Goal: Task Accomplishment & Management: Manage account settings

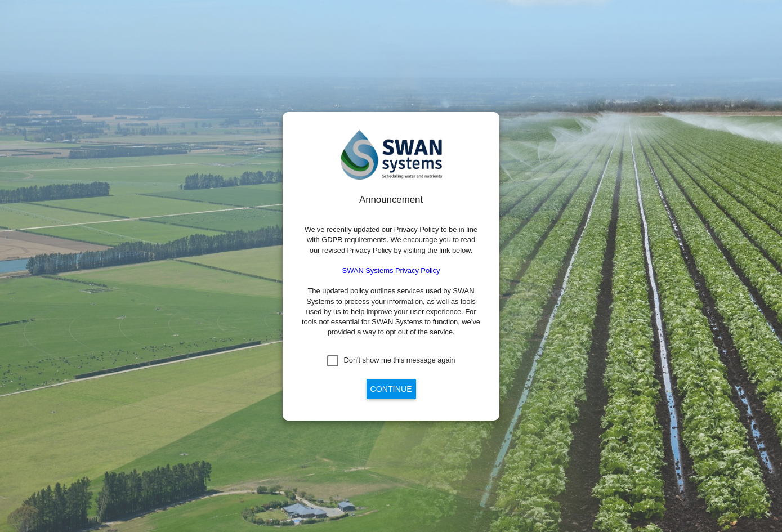
click at [378, 386] on button "Continue" at bounding box center [391, 389] width 50 height 20
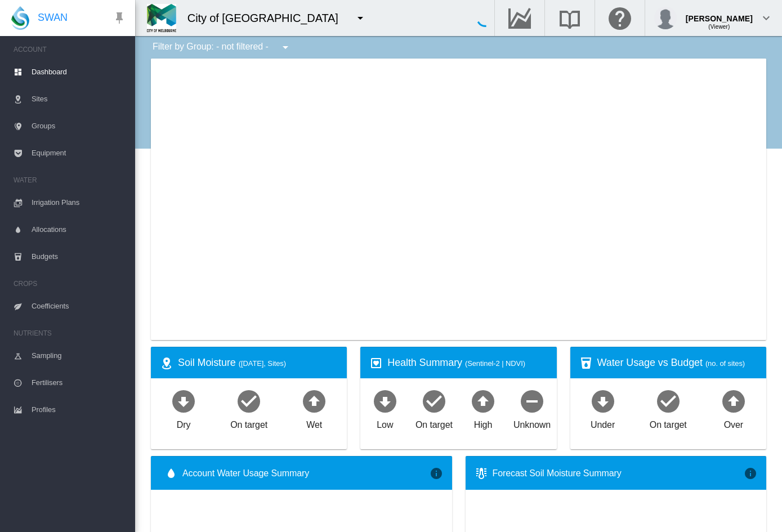
type input "**********"
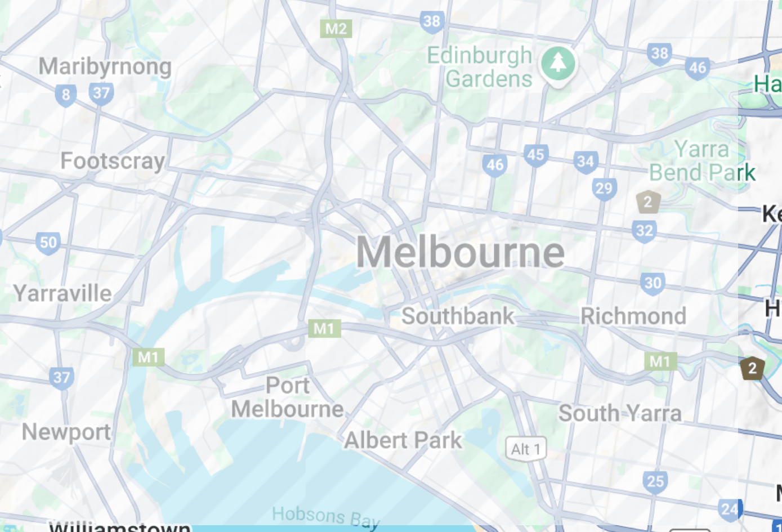
drag, startPoint x: 326, startPoint y: 177, endPoint x: 317, endPoint y: 190, distance: 16.5
click at [317, 190] on div at bounding box center [458, 199] width 615 height 281
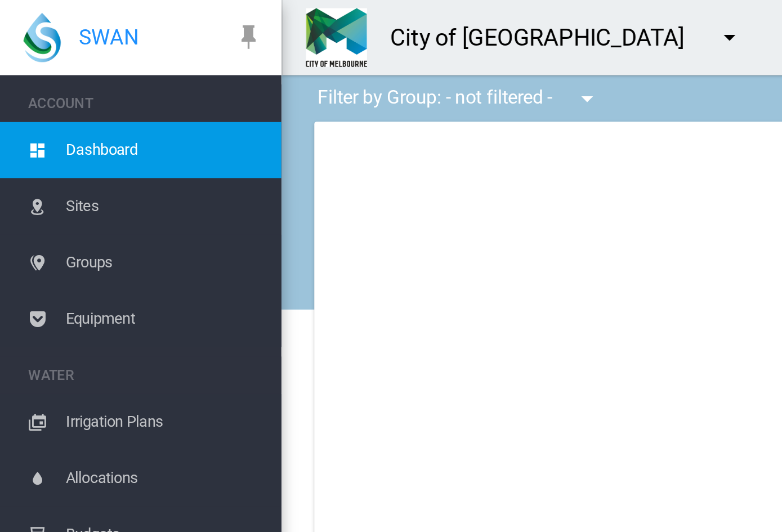
type input "**********"
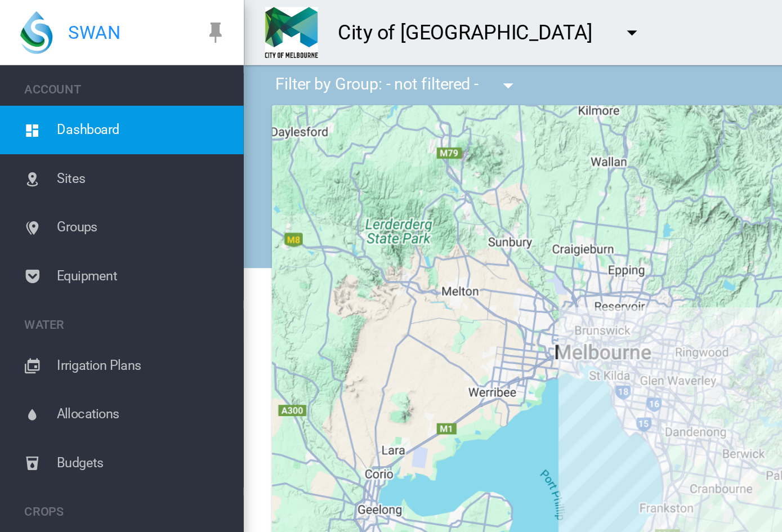
click at [343, 16] on md-icon "icon-menu-down" at bounding box center [350, 18] width 14 height 14
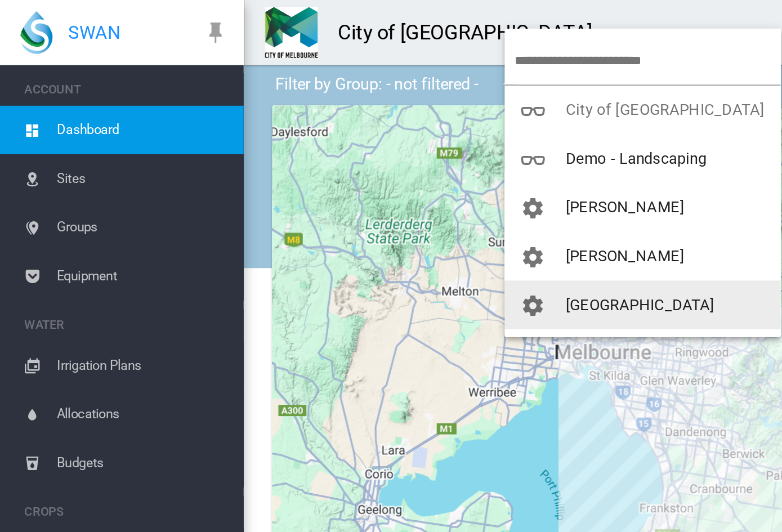
click at [336, 165] on span "[GEOGRAPHIC_DATA]" at bounding box center [354, 169] width 83 height 10
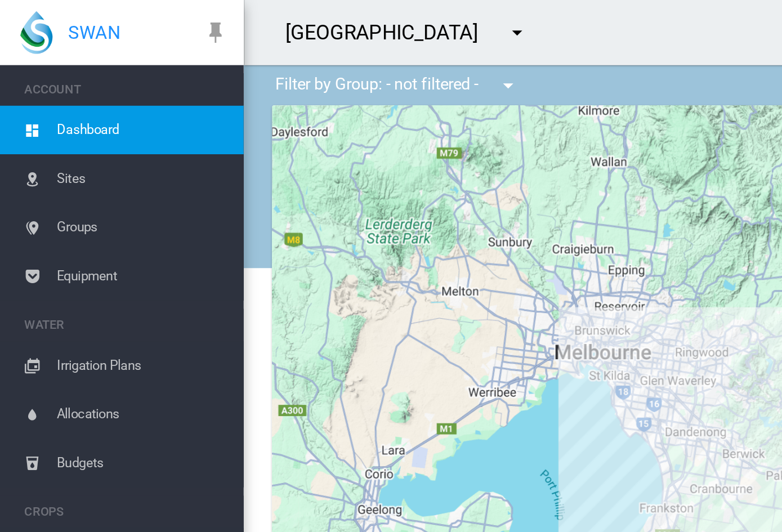
click at [336, 165] on div at bounding box center [458, 199] width 615 height 281
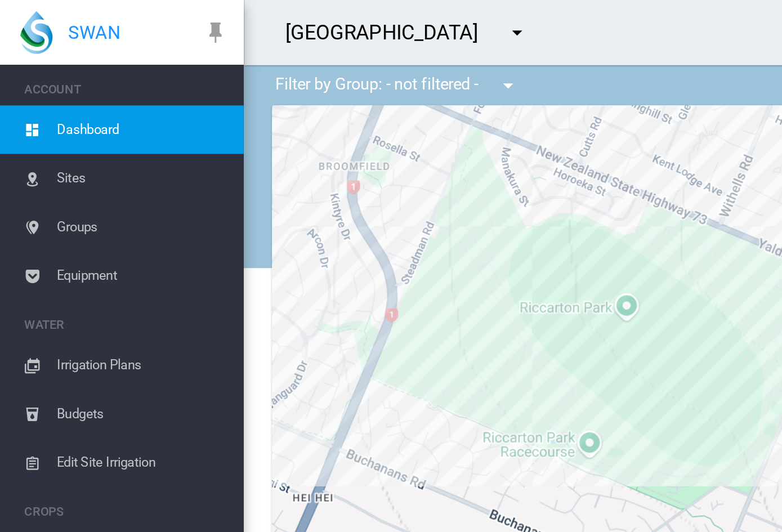
drag, startPoint x: 391, startPoint y: 220, endPoint x: 273, endPoint y: 189, distance: 121.8
click at [273, 189] on div at bounding box center [458, 199] width 615 height 281
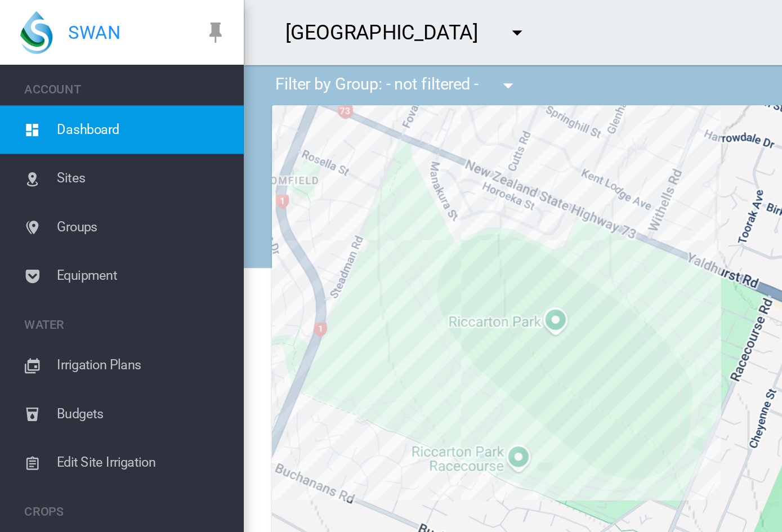
drag, startPoint x: 273, startPoint y: 189, endPoint x: 237, endPoint y: 198, distance: 37.1
click at [237, 198] on div at bounding box center [458, 199] width 615 height 281
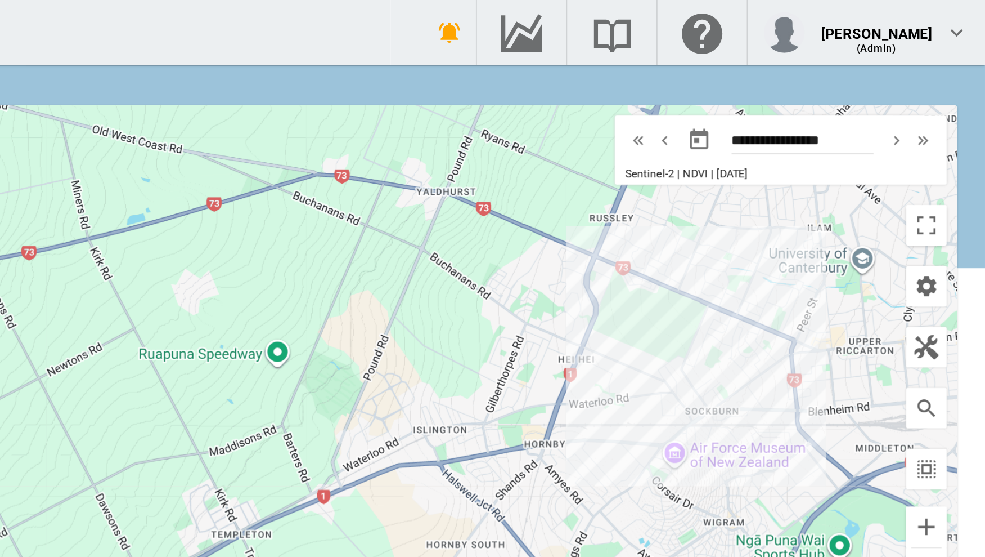
drag, startPoint x: 670, startPoint y: 207, endPoint x: 863, endPoint y: 209, distance: 193.0
click at [781, 209] on div at bounding box center [560, 199] width 819 height 281
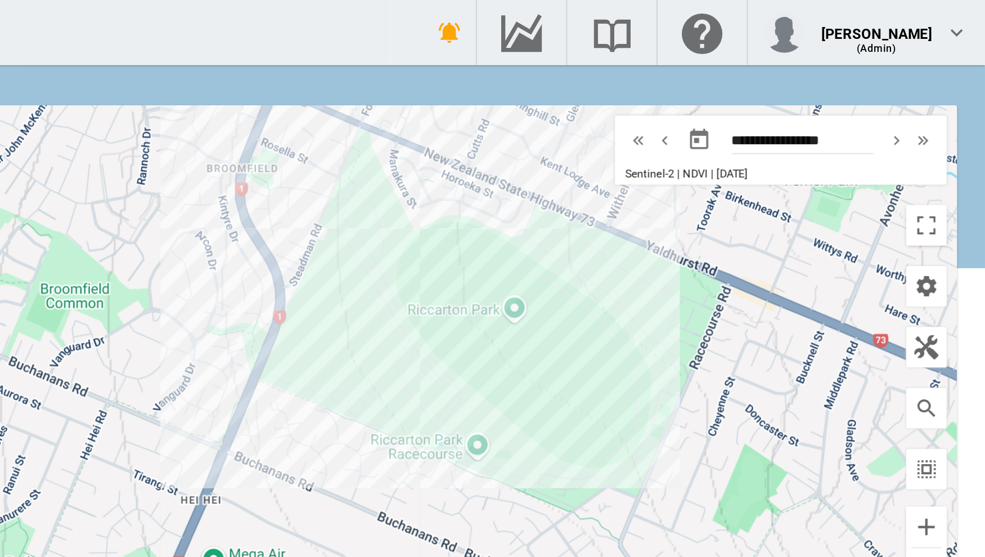
drag, startPoint x: 841, startPoint y: 161, endPoint x: 811, endPoint y: 258, distance: 100.7
click at [781, 258] on div at bounding box center [560, 199] width 819 height 281
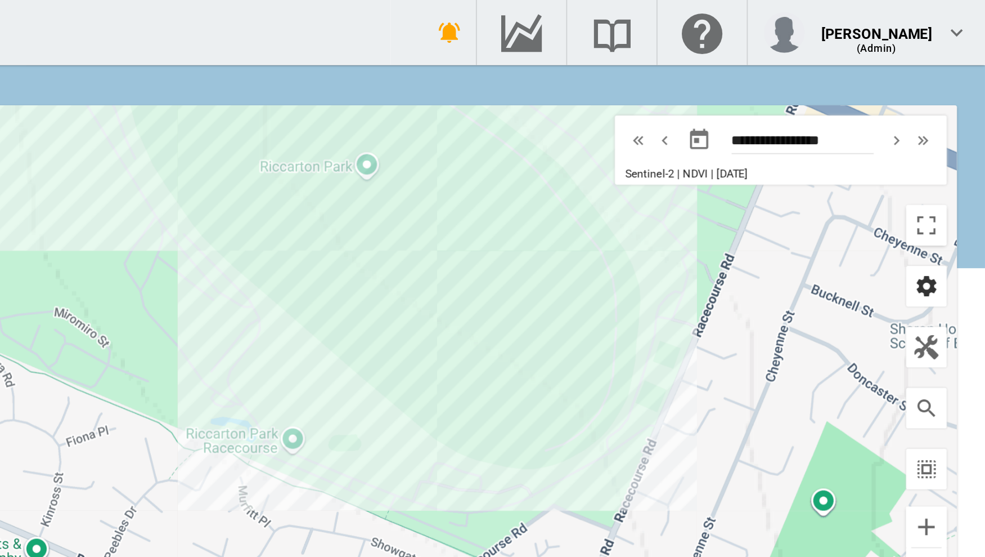
click at [781, 157] on md-icon "icon-cog" at bounding box center [953, 159] width 14 height 14
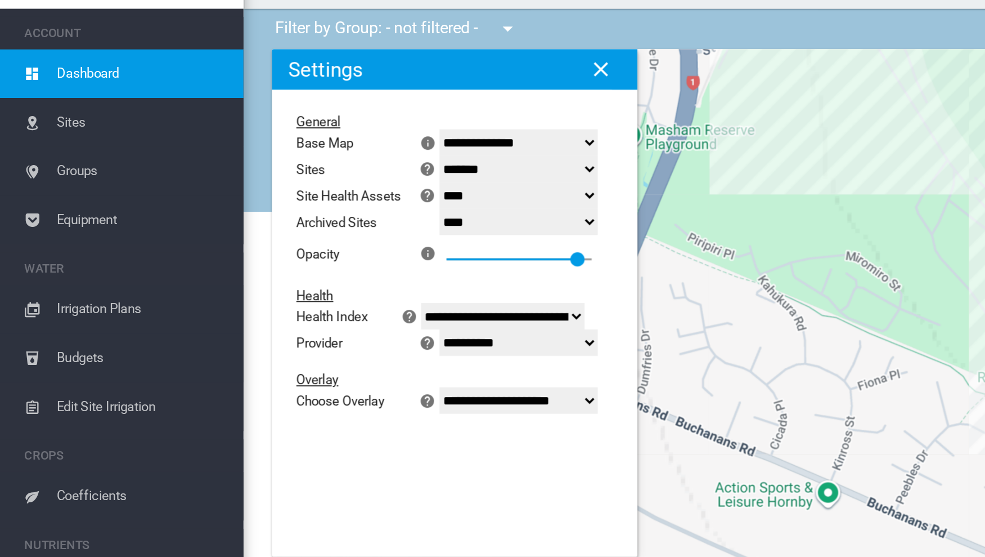
click at [331, 219] on select "**********" at bounding box center [288, 221] width 88 height 15
click at [250, 214] on select "**********" at bounding box center [288, 221] width 88 height 15
click at [331, 252] on select "**********" at bounding box center [288, 253] width 88 height 15
select select "********"
click at [250, 261] on select "**********" at bounding box center [288, 253] width 88 height 15
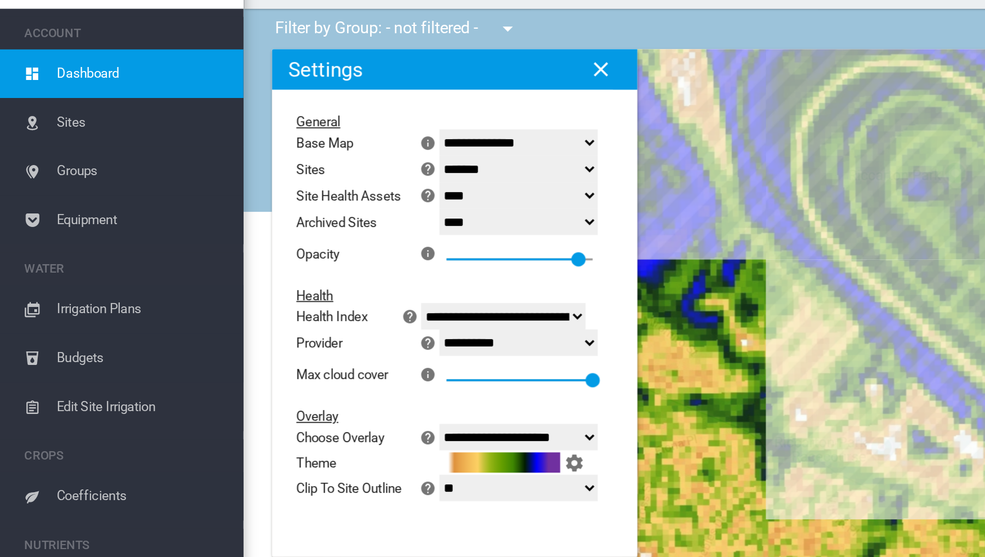
drag, startPoint x: 462, startPoint y: 210, endPoint x: 348, endPoint y: 246, distance: 119.4
click at [348, 246] on div "Site Health Indexes - × Name of current Site Health Area in chart. Click on a d…" at bounding box center [560, 199] width 819 height 281
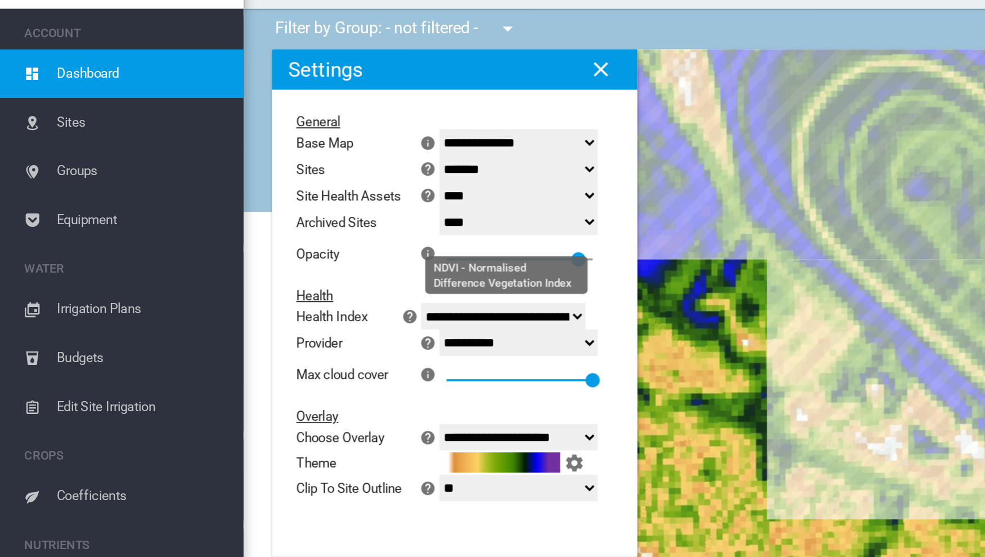
click at [325, 204] on select "**********" at bounding box center [279, 206] width 91 height 15
select select "**********"
click at [247, 199] on select "**********" at bounding box center [279, 206] width 91 height 15
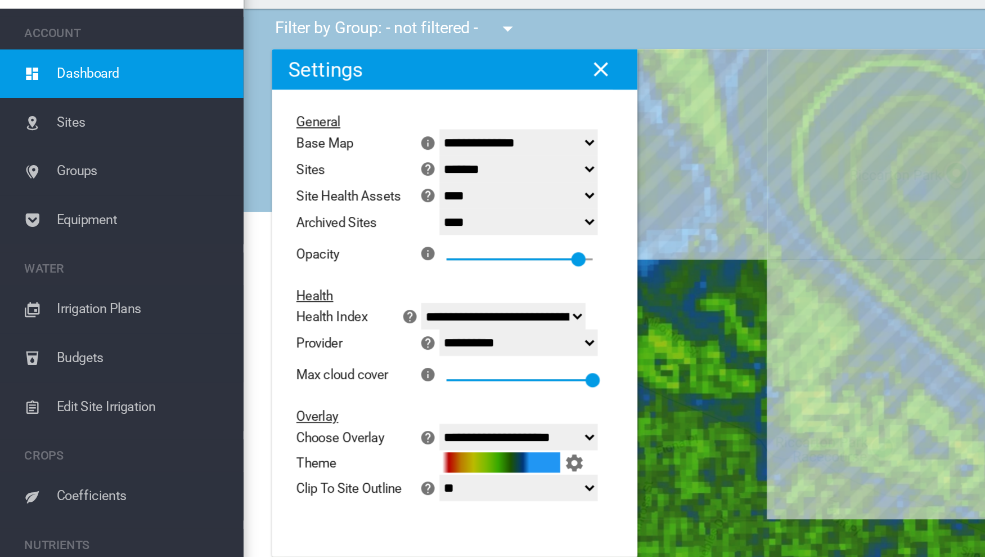
click at [243, 219] on md-icon "icon-help-circle" at bounding box center [238, 221] width 14 height 14
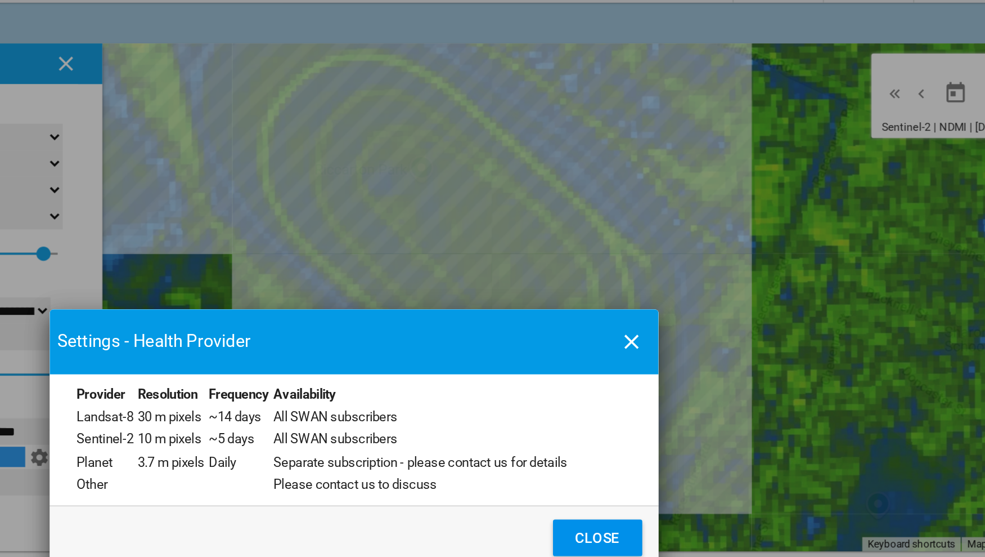
click at [647, 221] on md-icon "icon-close" at bounding box center [647, 224] width 14 height 14
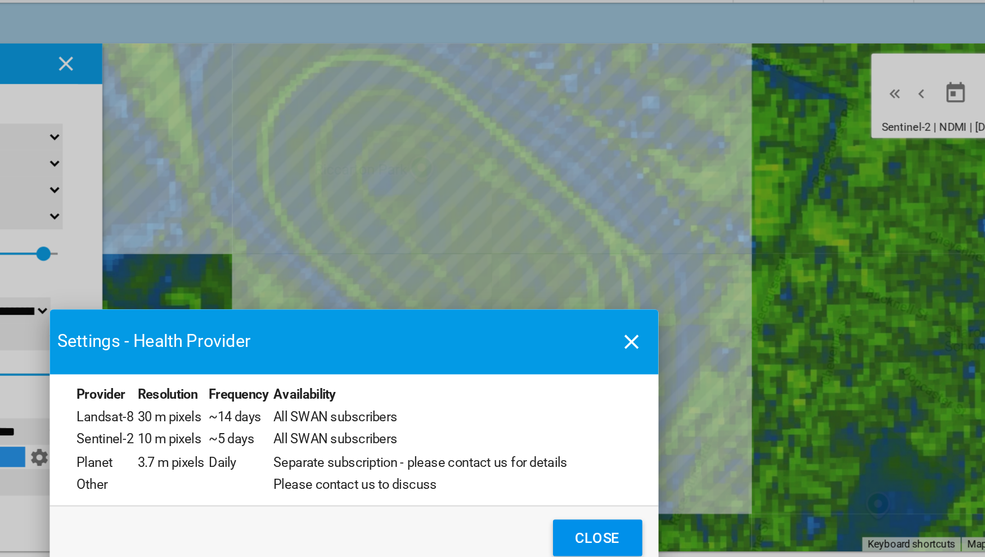
click at [633, 328] on button "Close" at bounding box center [628, 332] width 50 height 20
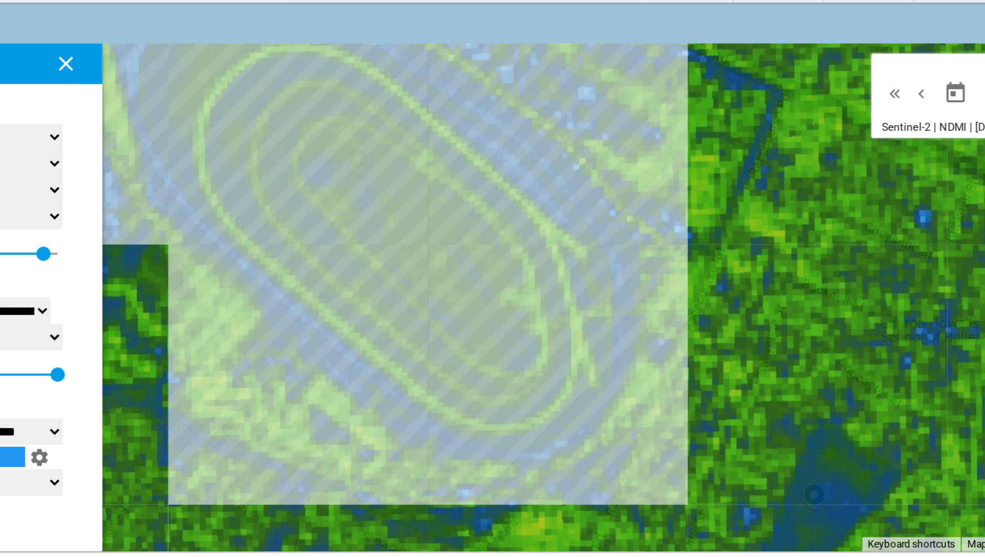
drag, startPoint x: 726, startPoint y: 279, endPoint x: 690, endPoint y: 273, distance: 36.4
click at [690, 273] on div at bounding box center [560, 199] width 819 height 281
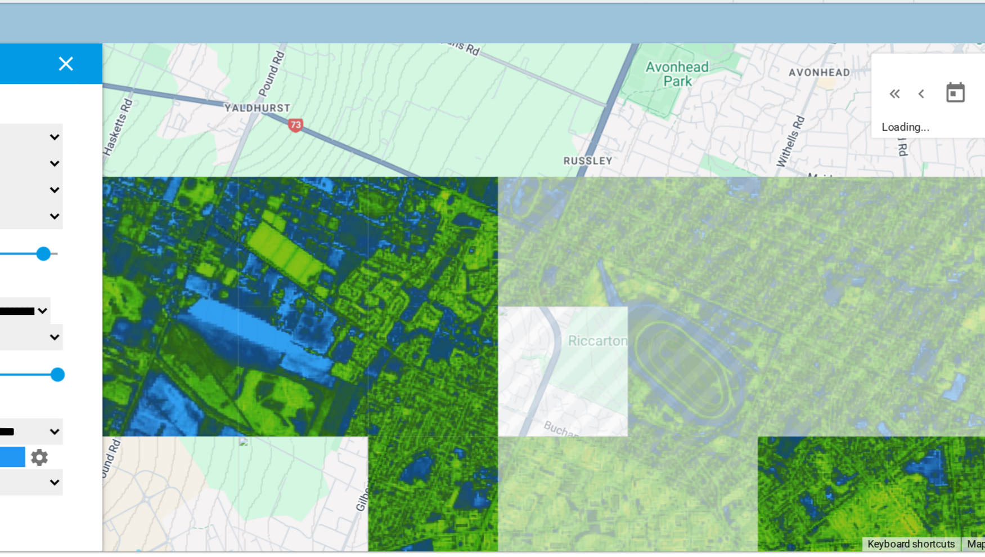
click at [781, 244] on div at bounding box center [560, 199] width 819 height 281
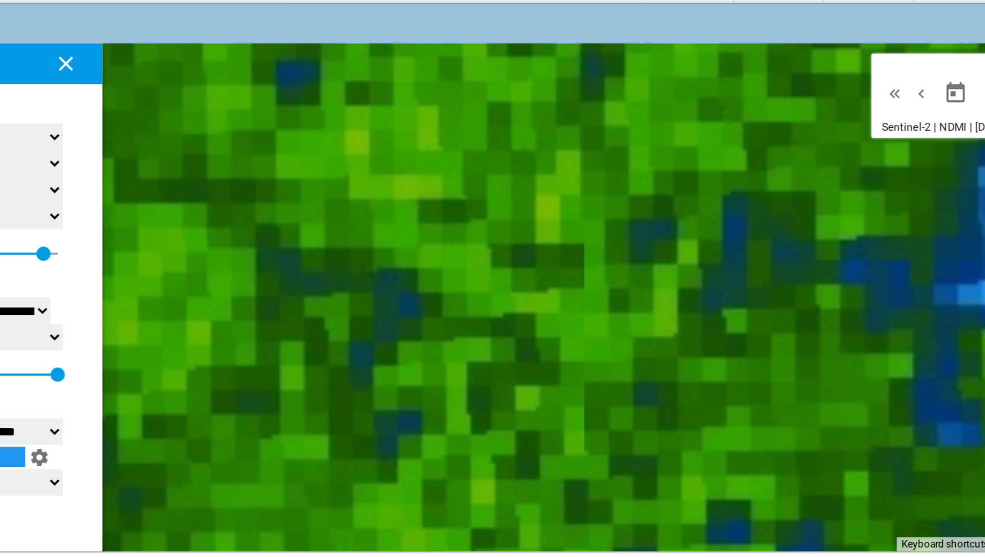
click at [781, 244] on div at bounding box center [560, 199] width 819 height 281
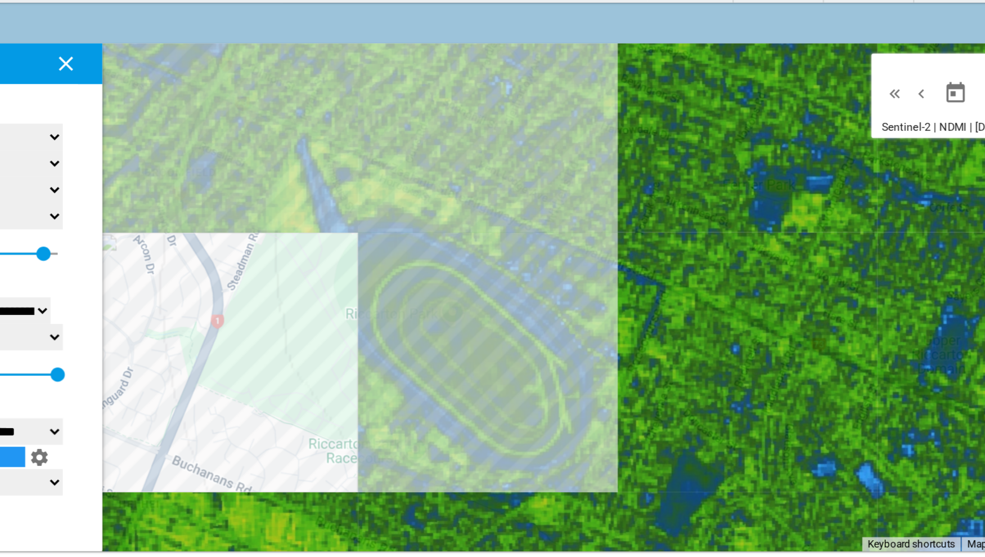
click at [315, 113] on select "**********" at bounding box center [288, 110] width 88 height 15
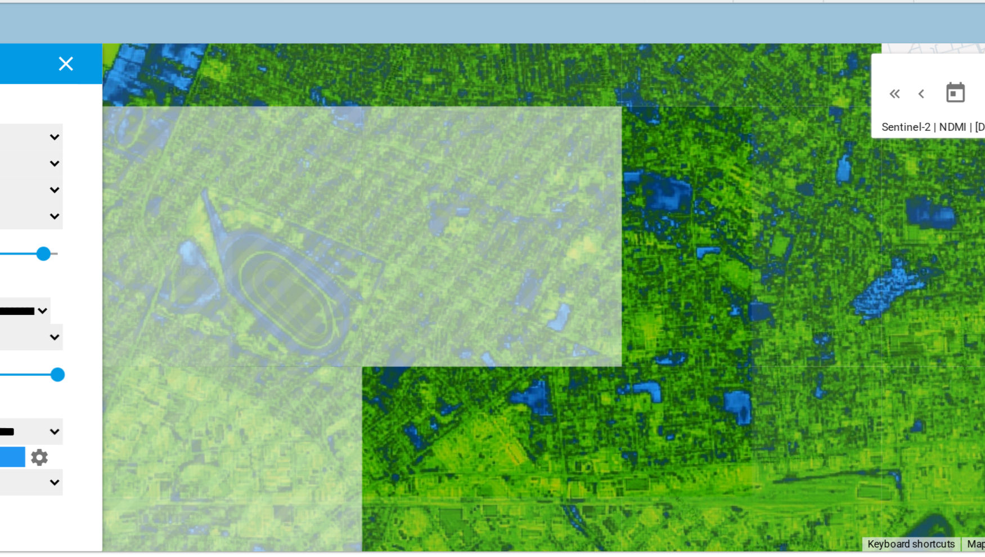
drag, startPoint x: 684, startPoint y: 209, endPoint x: 569, endPoint y: 188, distance: 116.7
click at [569, 188] on div at bounding box center [560, 199] width 819 height 281
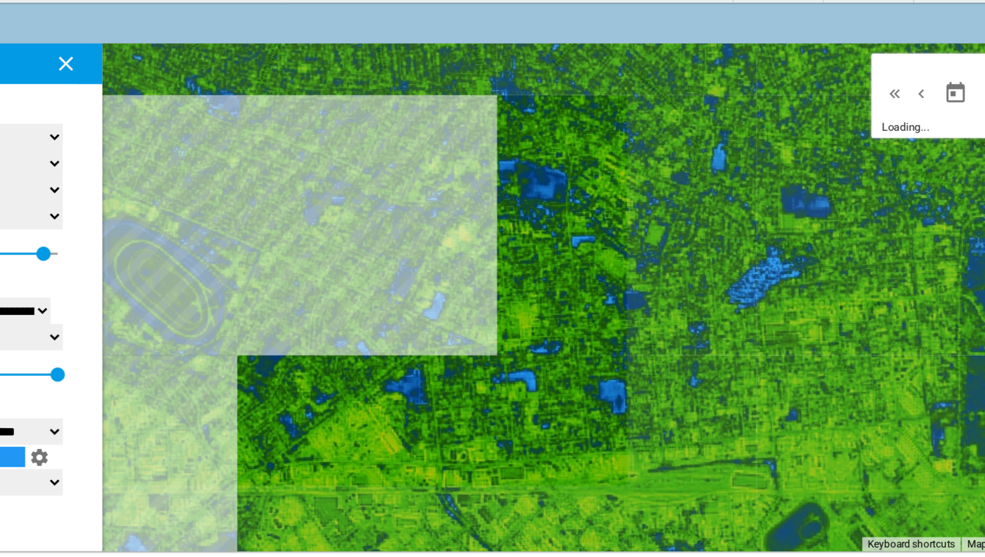
drag, startPoint x: 636, startPoint y: 219, endPoint x: 511, endPoint y: 215, distance: 125.0
click at [512, 215] on div at bounding box center [560, 199] width 819 height 281
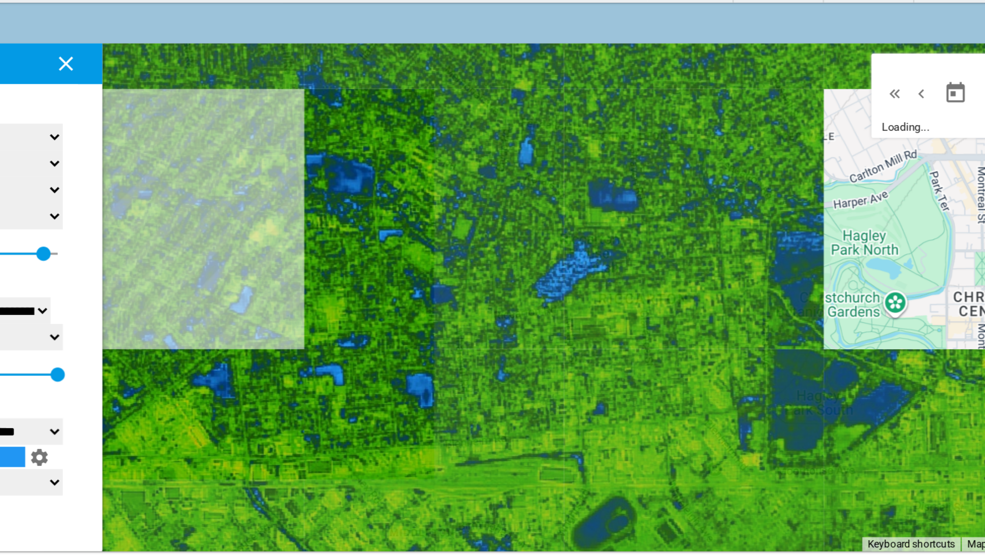
drag, startPoint x: 625, startPoint y: 226, endPoint x: 480, endPoint y: 209, distance: 146.2
click at [480, 209] on div at bounding box center [560, 199] width 819 height 281
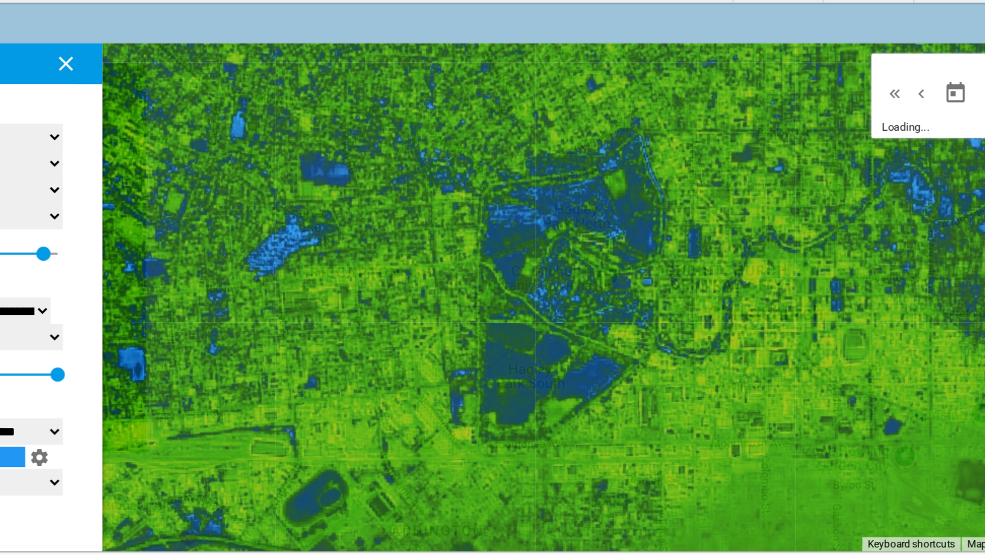
drag, startPoint x: 623, startPoint y: 243, endPoint x: 478, endPoint y: 230, distance: 146.3
click at [479, 230] on div at bounding box center [560, 199] width 819 height 281
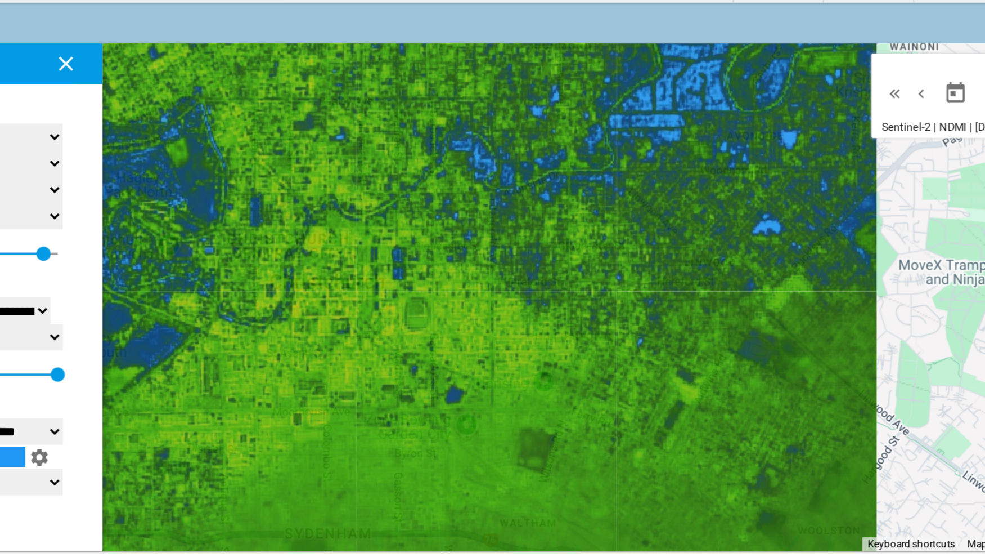
drag, startPoint x: 584, startPoint y: 244, endPoint x: 402, endPoint y: 218, distance: 183.7
click at [402, 218] on div at bounding box center [560, 199] width 819 height 281
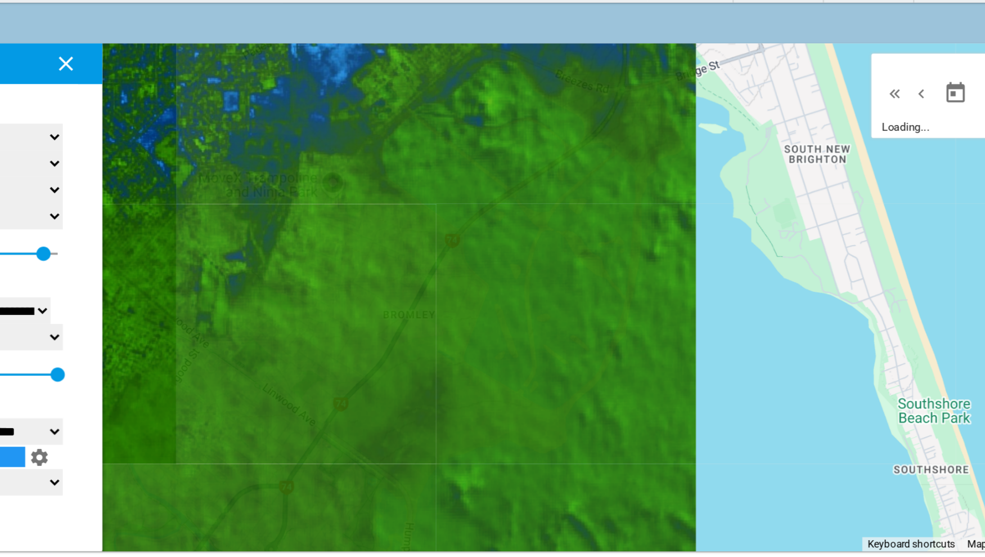
drag, startPoint x: 530, startPoint y: 228, endPoint x: 406, endPoint y: 211, distance: 125.6
click at [407, 211] on div at bounding box center [560, 199] width 819 height 281
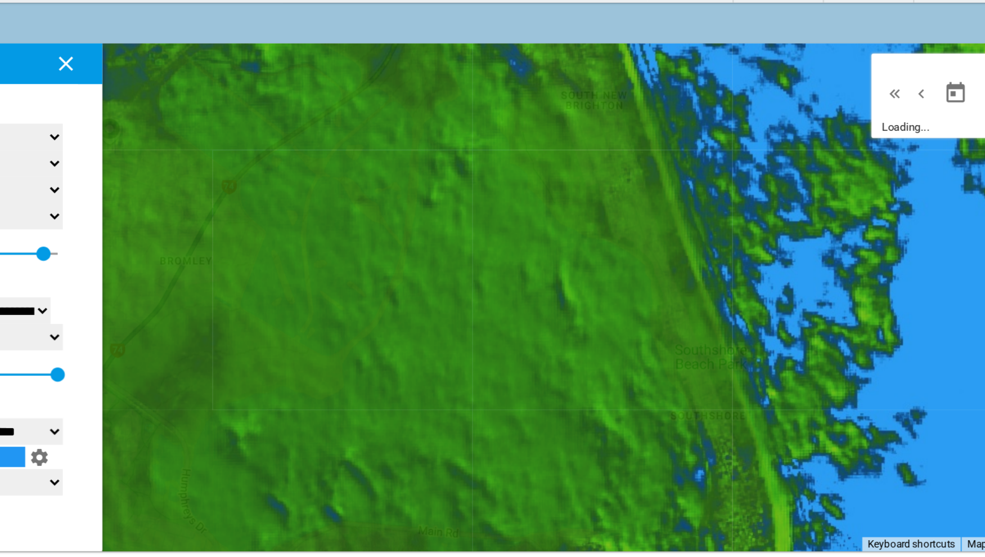
drag, startPoint x: 406, startPoint y: 211, endPoint x: 583, endPoint y: 217, distance: 176.8
click at [583, 217] on div at bounding box center [560, 199] width 819 height 281
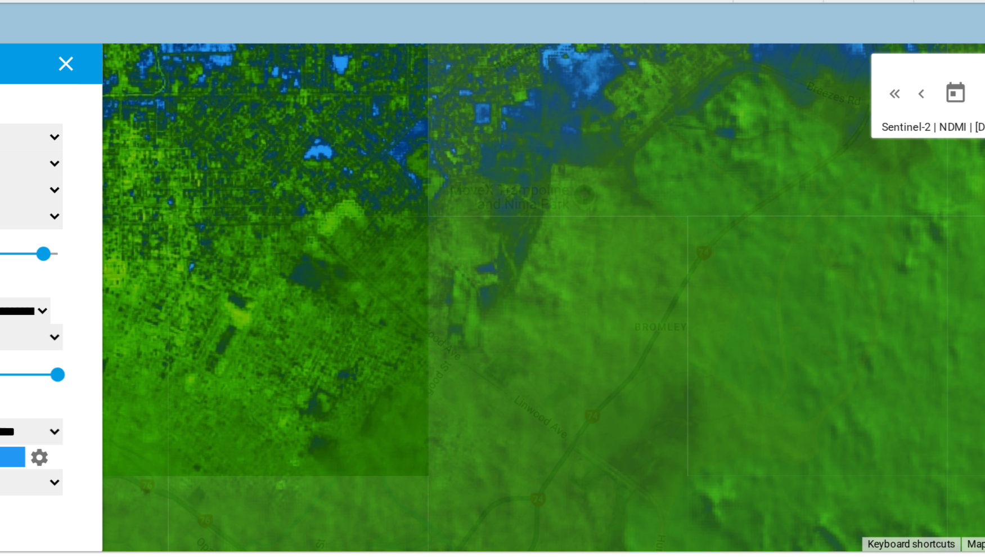
drag, startPoint x: 591, startPoint y: 219, endPoint x: 750, endPoint y: 214, distance: 159.3
click at [750, 214] on div at bounding box center [560, 199] width 819 height 281
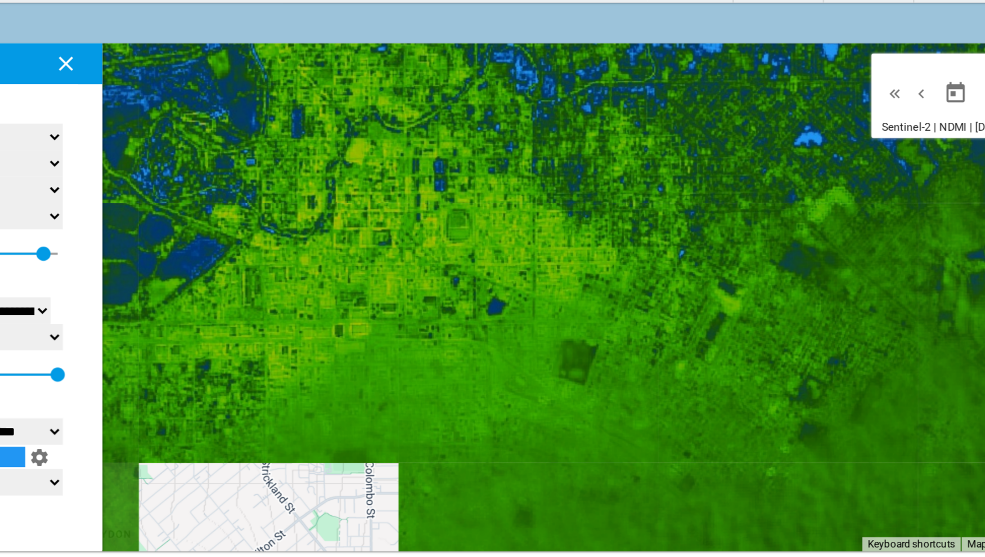
drag, startPoint x: 701, startPoint y: 203, endPoint x: 709, endPoint y: 203, distance: 7.9
click at [709, 203] on div at bounding box center [560, 199] width 819 height 281
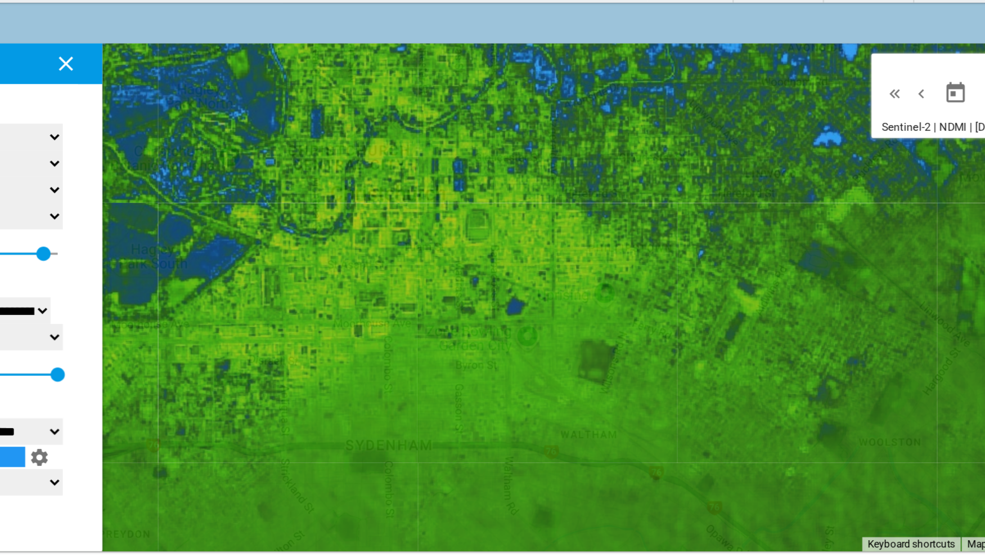
click at [704, 203] on div at bounding box center [560, 199] width 819 height 281
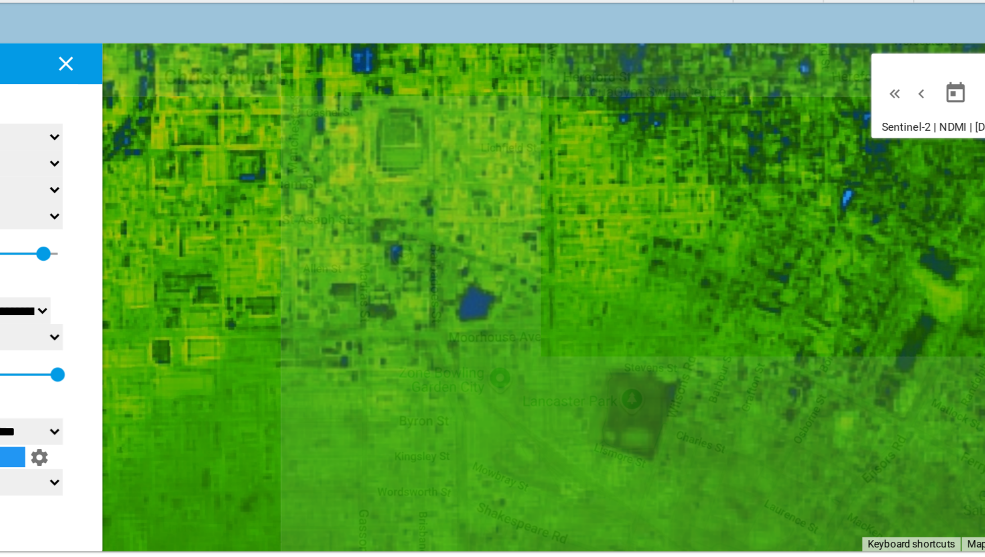
drag, startPoint x: 622, startPoint y: 196, endPoint x: 817, endPoint y: 194, distance: 194.7
click at [781, 194] on div at bounding box center [560, 199] width 819 height 281
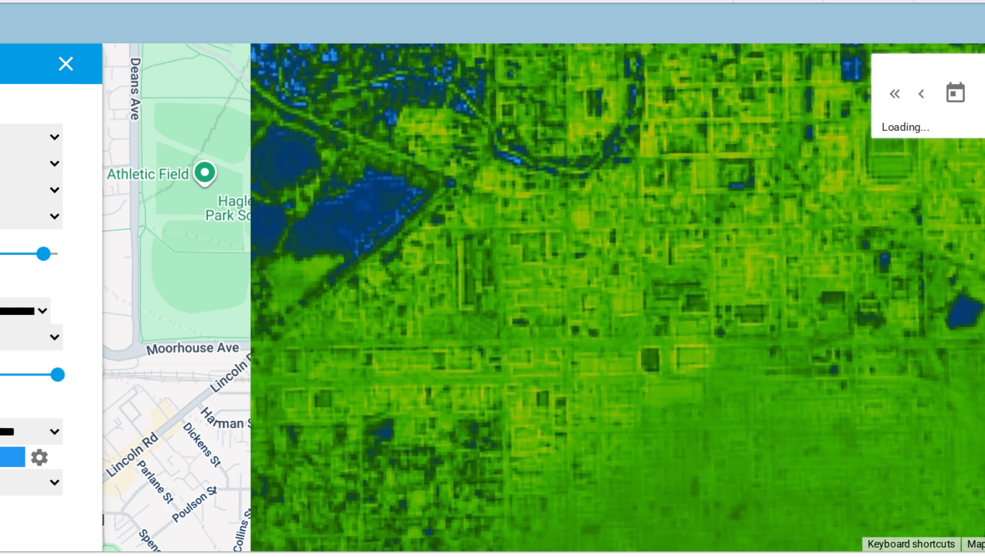
drag, startPoint x: 690, startPoint y: 198, endPoint x: 844, endPoint y: 201, distance: 154.2
click at [781, 201] on div at bounding box center [560, 199] width 819 height 281
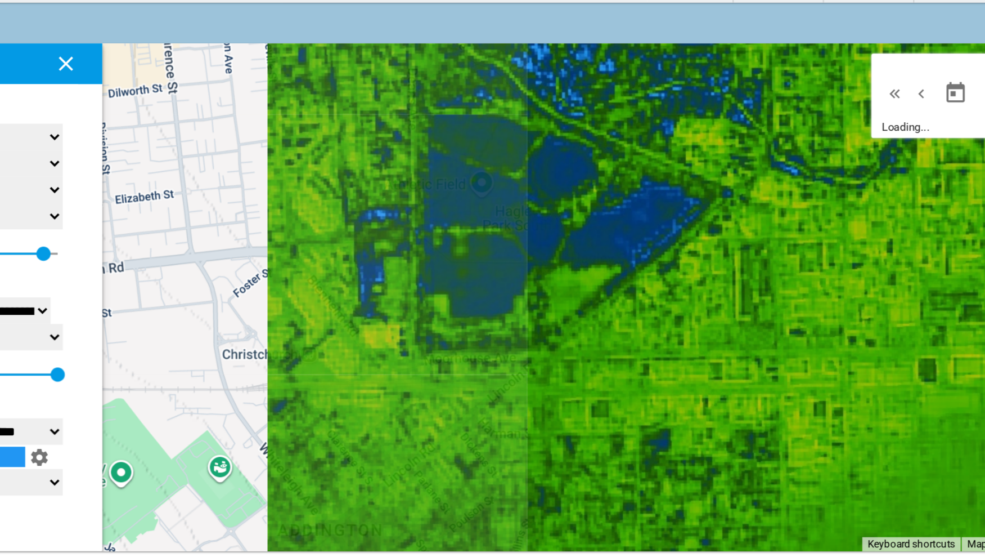
drag, startPoint x: 710, startPoint y: 195, endPoint x: 787, endPoint y: 196, distance: 77.7
click at [781, 196] on div at bounding box center [560, 199] width 819 height 281
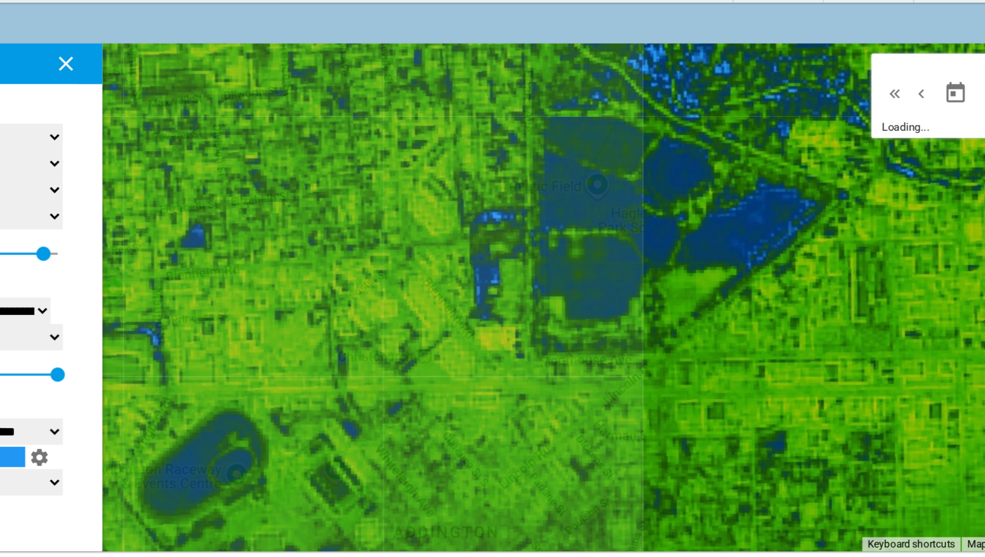
drag, startPoint x: 725, startPoint y: 200, endPoint x: 841, endPoint y: 194, distance: 115.5
click at [781, 194] on div at bounding box center [560, 199] width 819 height 281
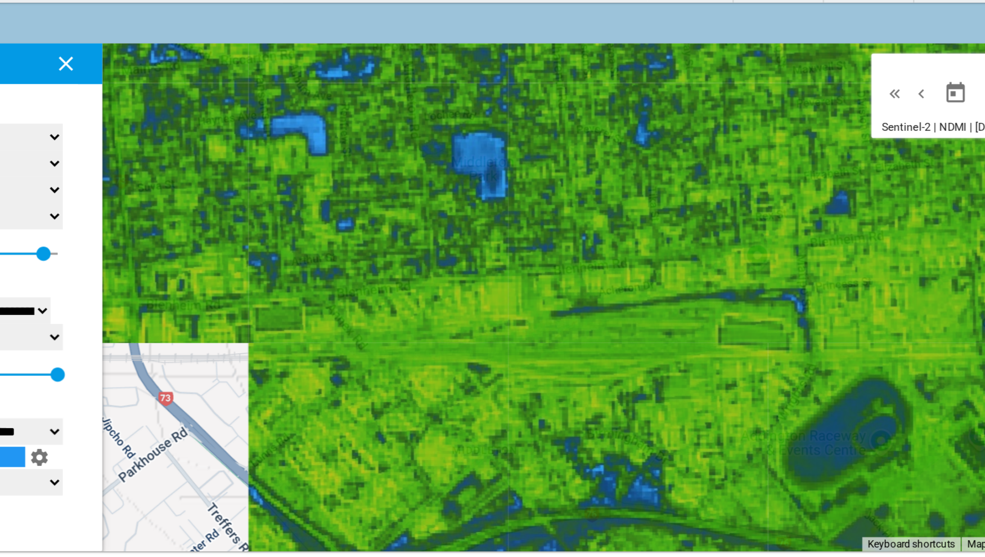
drag, startPoint x: 721, startPoint y: 181, endPoint x: 844, endPoint y: 181, distance: 122.7
click at [781, 181] on div at bounding box center [560, 199] width 819 height 281
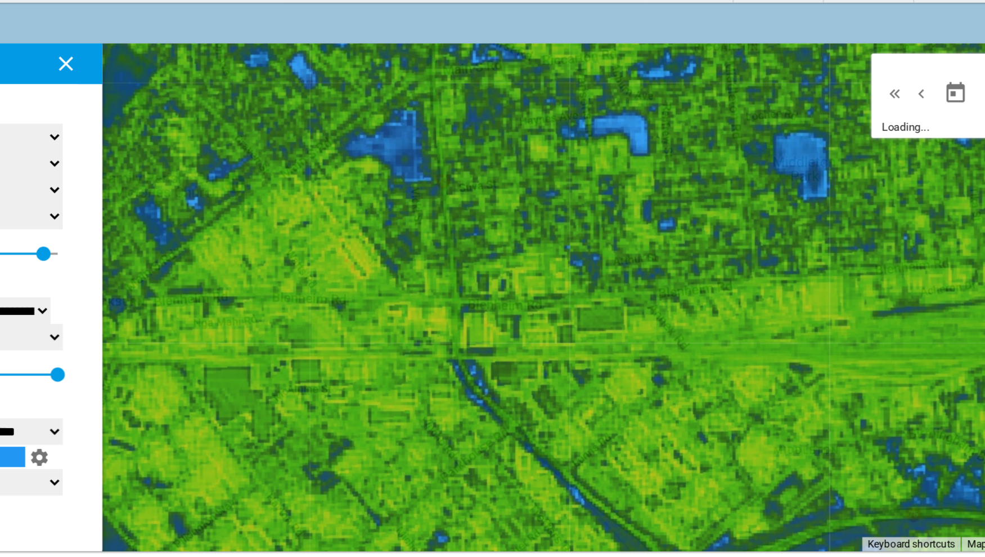
drag, startPoint x: 812, startPoint y: 182, endPoint x: 844, endPoint y: 173, distance: 33.2
click at [781, 173] on div at bounding box center [560, 199] width 819 height 281
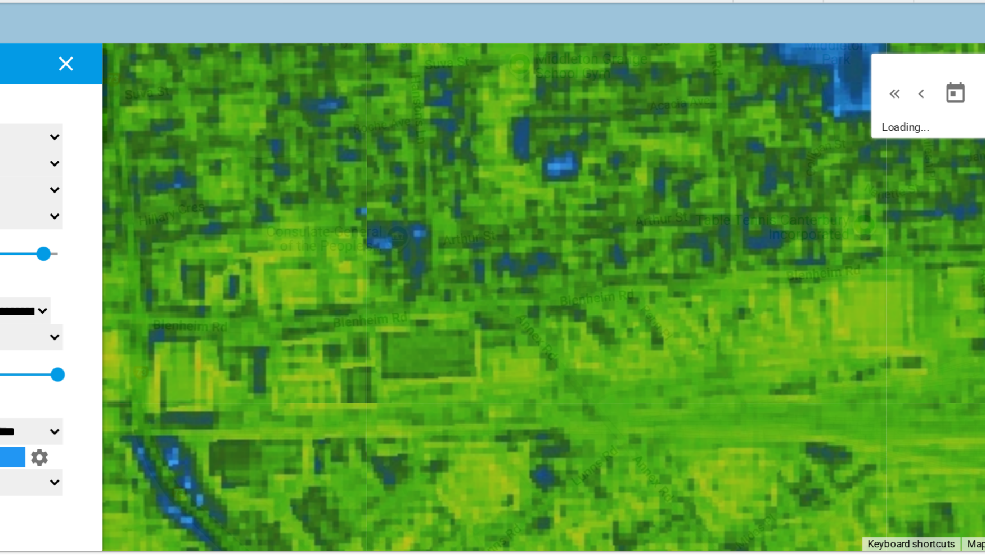
drag, startPoint x: 773, startPoint y: 169, endPoint x: 844, endPoint y: 161, distance: 71.3
click at [781, 161] on div at bounding box center [560, 199] width 819 height 281
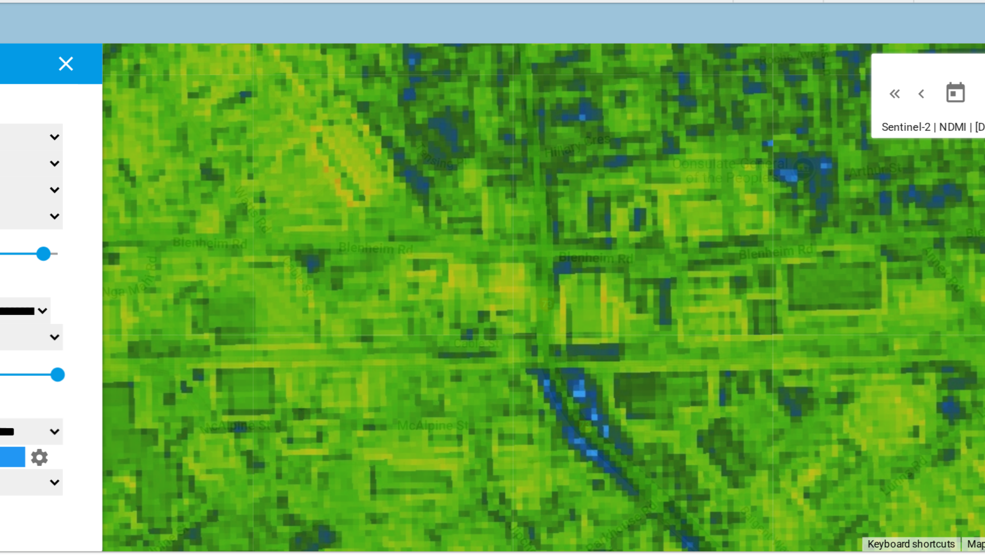
drag, startPoint x: 625, startPoint y: 220, endPoint x: 761, endPoint y: 192, distance: 139.0
click at [761, 192] on div at bounding box center [560, 199] width 819 height 281
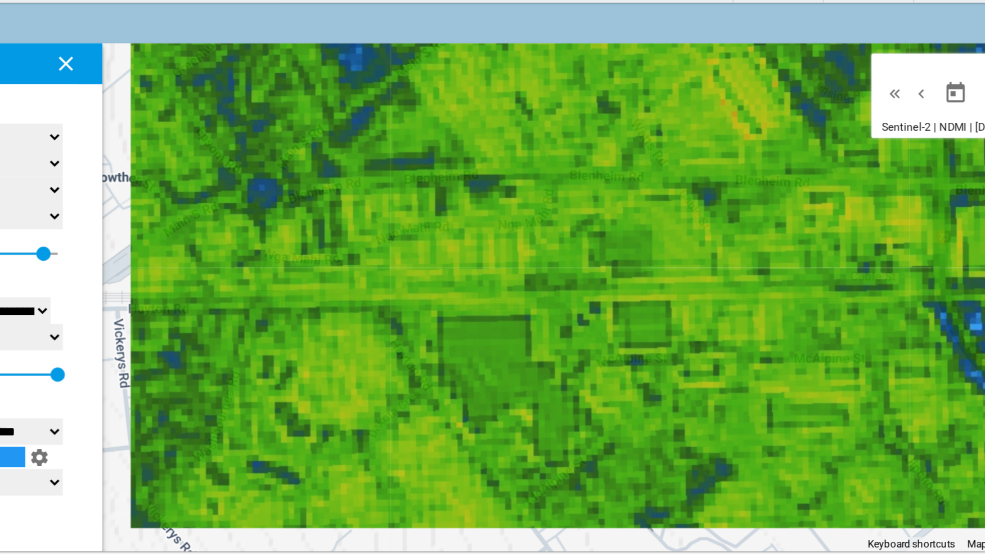
drag, startPoint x: 680, startPoint y: 189, endPoint x: 756, endPoint y: 188, distance: 76.0
click at [743, 189] on div at bounding box center [560, 199] width 819 height 281
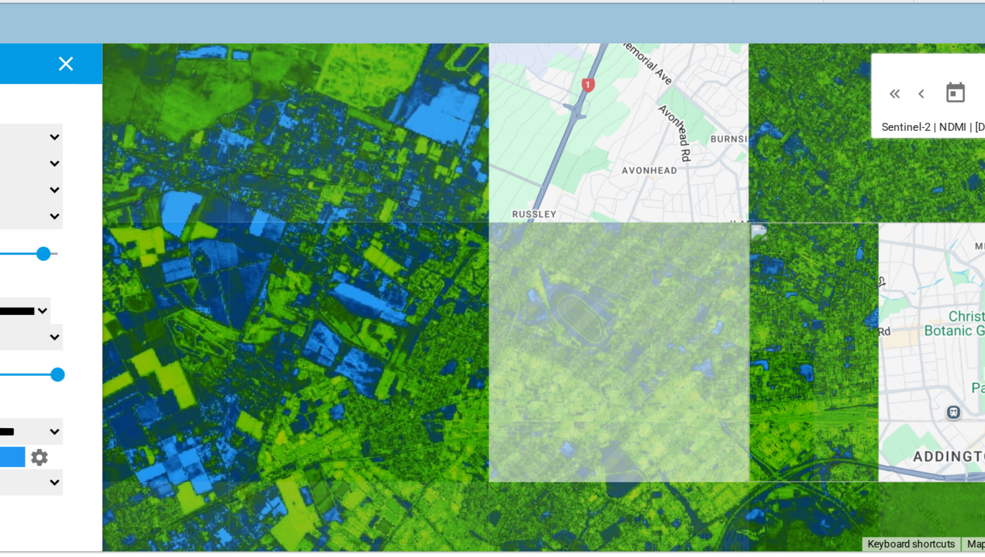
drag, startPoint x: 702, startPoint y: 135, endPoint x: 615, endPoint y: 214, distance: 117.9
click at [615, 214] on div at bounding box center [560, 199] width 819 height 281
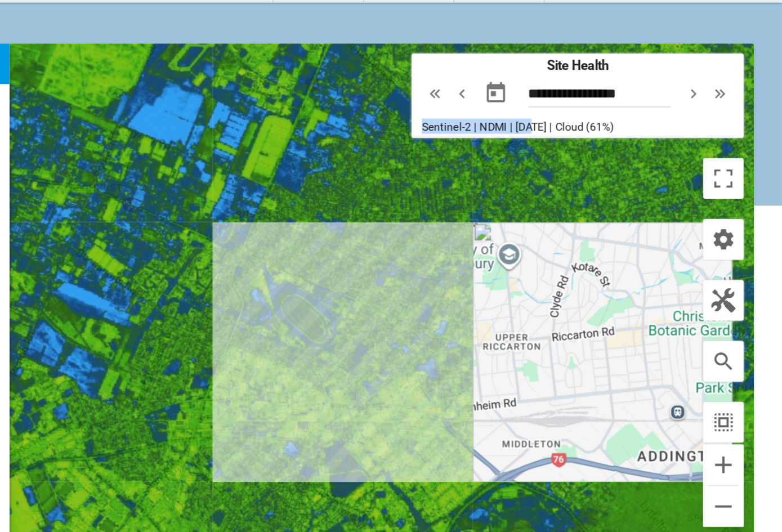
drag, startPoint x: 577, startPoint y: 101, endPoint x: 638, endPoint y: 105, distance: 60.9
click at [638, 105] on div "**********" at bounding box center [668, 87] width 184 height 47
click at [606, 89] on md-icon "icon-chevron-left" at bounding box center [604, 86] width 12 height 14
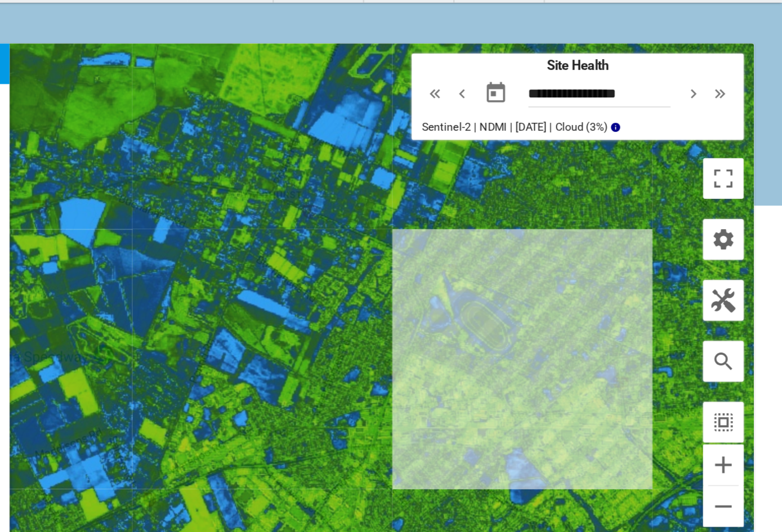
drag, startPoint x: 531, startPoint y: 154, endPoint x: 634, endPoint y: 158, distance: 102.5
click at [634, 158] on div at bounding box center [458, 199] width 615 height 281
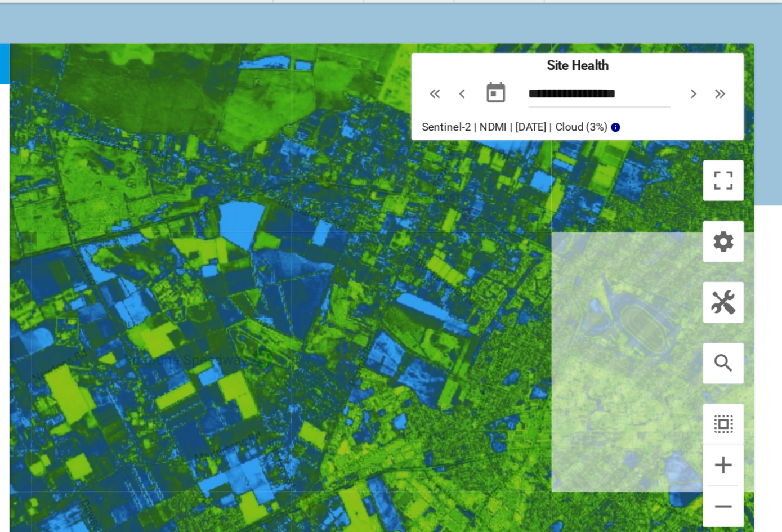
drag, startPoint x: 522, startPoint y: 173, endPoint x: 612, endPoint y: 175, distance: 90.0
click at [612, 175] on div at bounding box center [458, 199] width 615 height 281
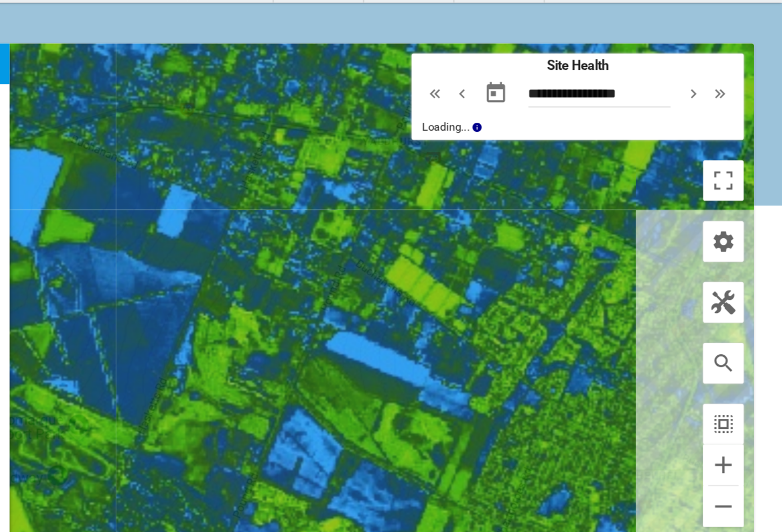
click at [603, 177] on div at bounding box center [458, 199] width 615 height 281
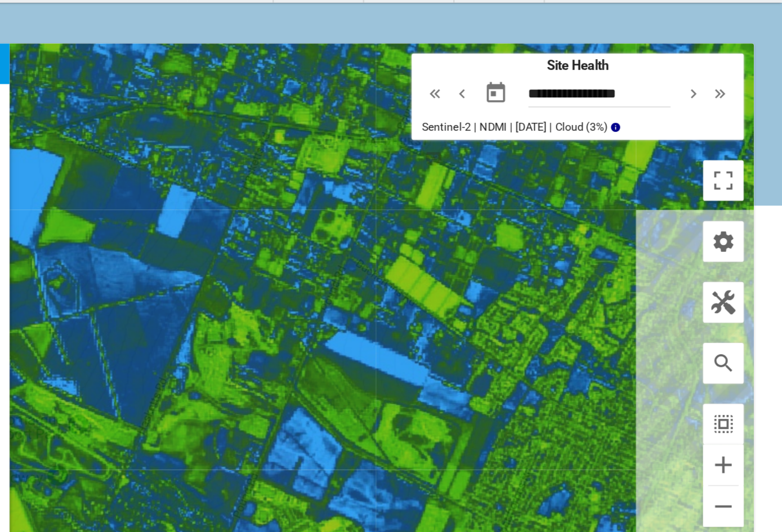
click at [340, 121] on md-content "**********" at bounding box center [245, 203] width 189 height 245
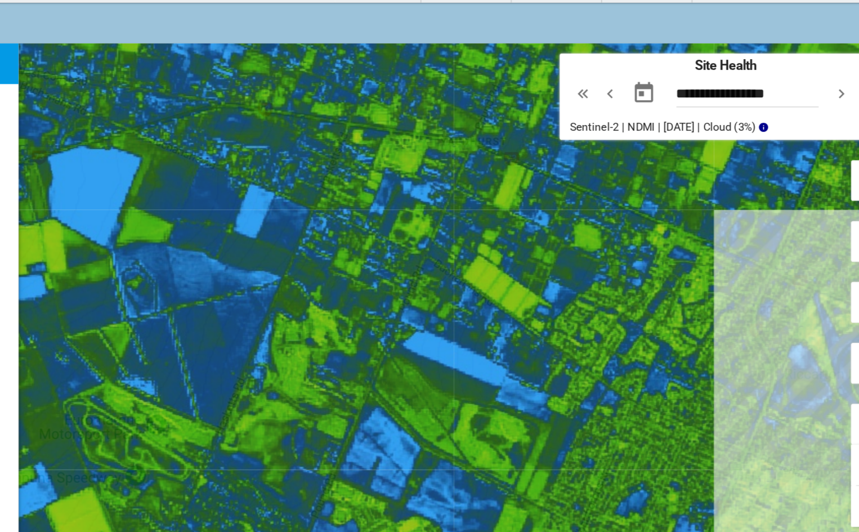
click at [349, 68] on md-card-title "Settings" at bounding box center [252, 70] width 203 height 23
click at [348, 70] on md-card-title "Settings" at bounding box center [252, 70] width 203 height 23
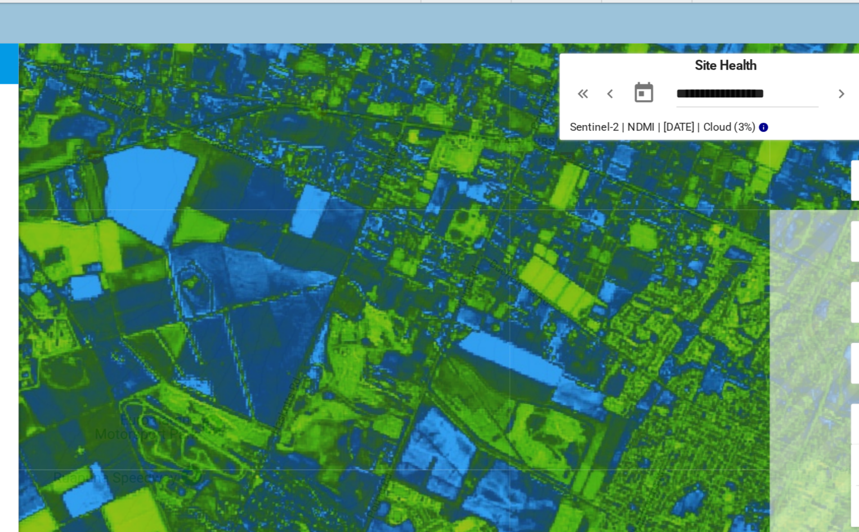
drag, startPoint x: 403, startPoint y: 216, endPoint x: 436, endPoint y: 216, distance: 32.1
click at [436, 216] on div at bounding box center [497, 199] width 692 height 281
click at [781, 86] on md-icon "icon-chevron-right" at bounding box center [810, 86] width 12 height 14
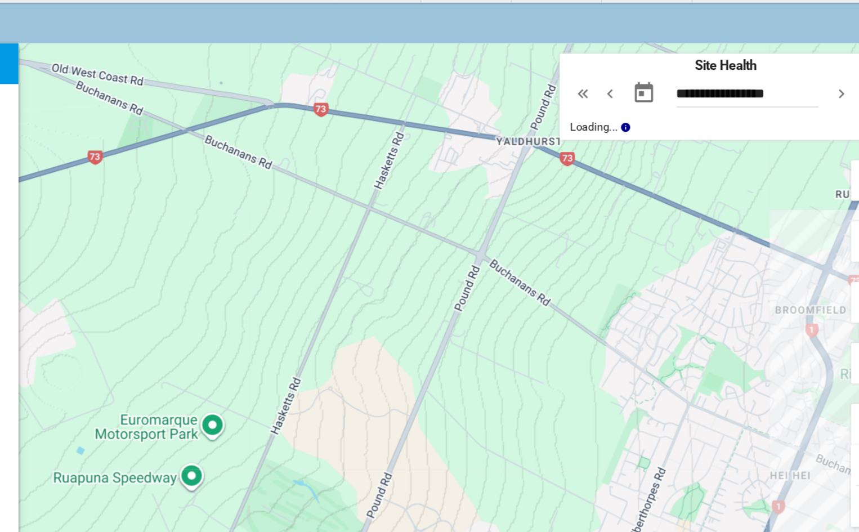
click at [781, 86] on md-icon "icon-chevron-right" at bounding box center [810, 86] width 12 height 14
type input "**********"
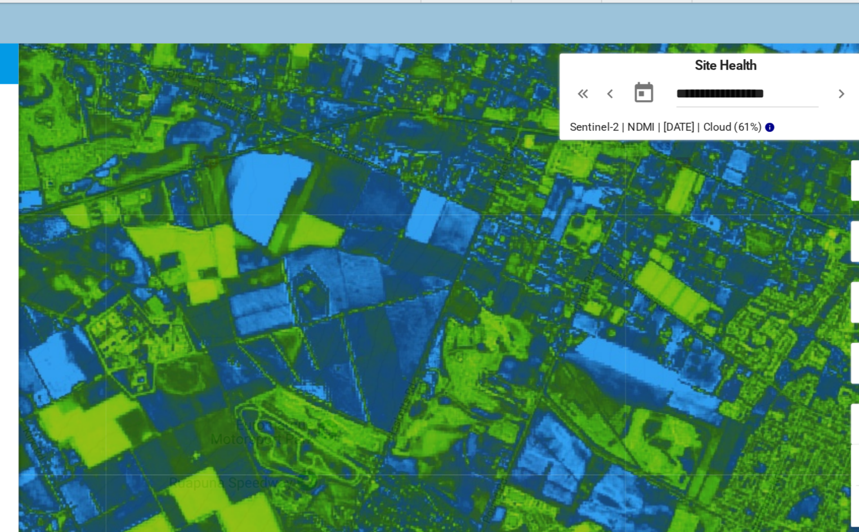
drag, startPoint x: 658, startPoint y: 167, endPoint x: 723, endPoint y: 169, distance: 65.3
click at [723, 169] on div at bounding box center [497, 199] width 692 height 281
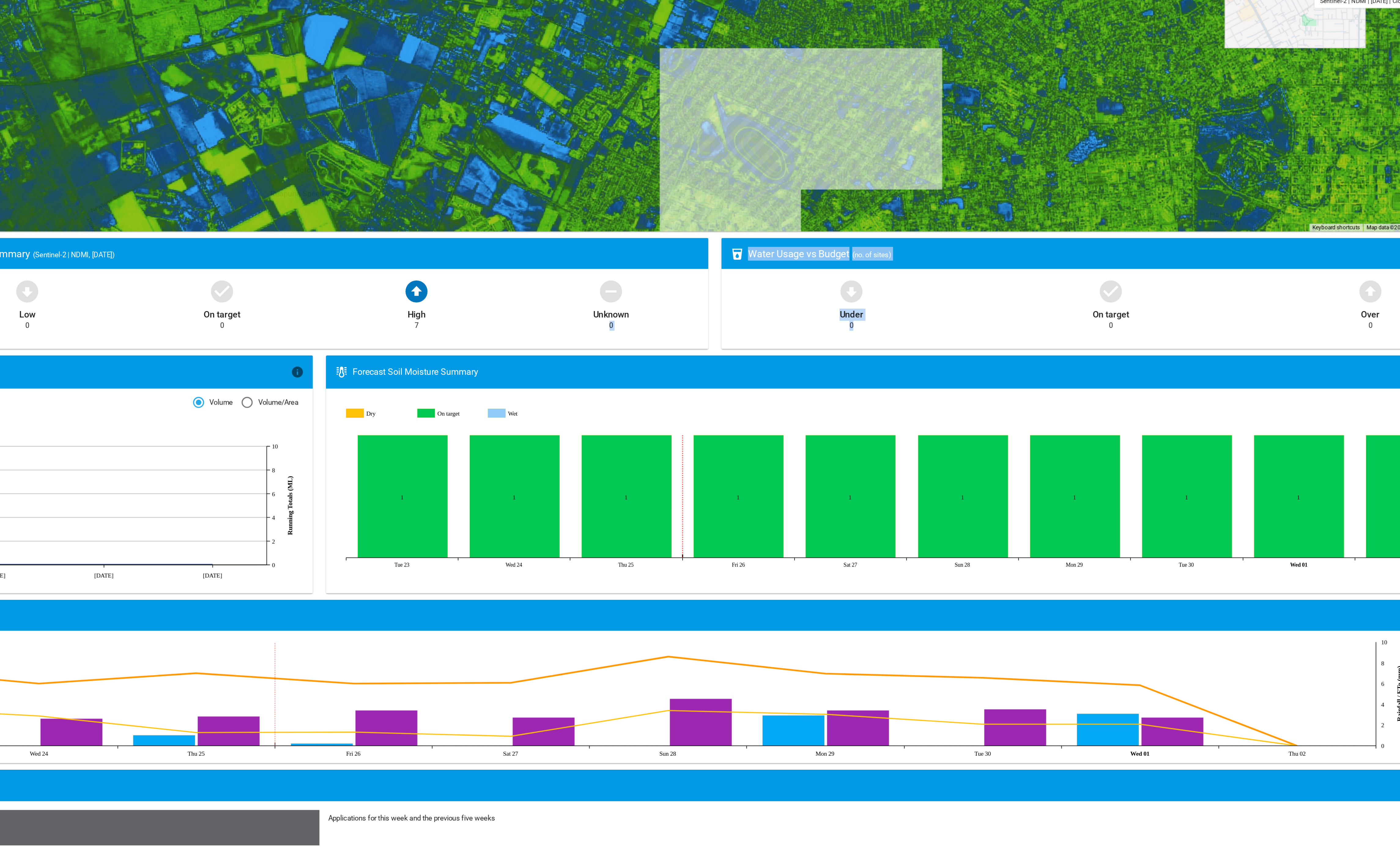
drag, startPoint x: 935, startPoint y: 236, endPoint x: 1029, endPoint y: 242, distance: 94.2
click at [424, 242] on div "Filter by Group: - not filtered - - not filtered - ← Move left → Move right ↑ M…" at bounding box center [736, 310] width 1327 height 582
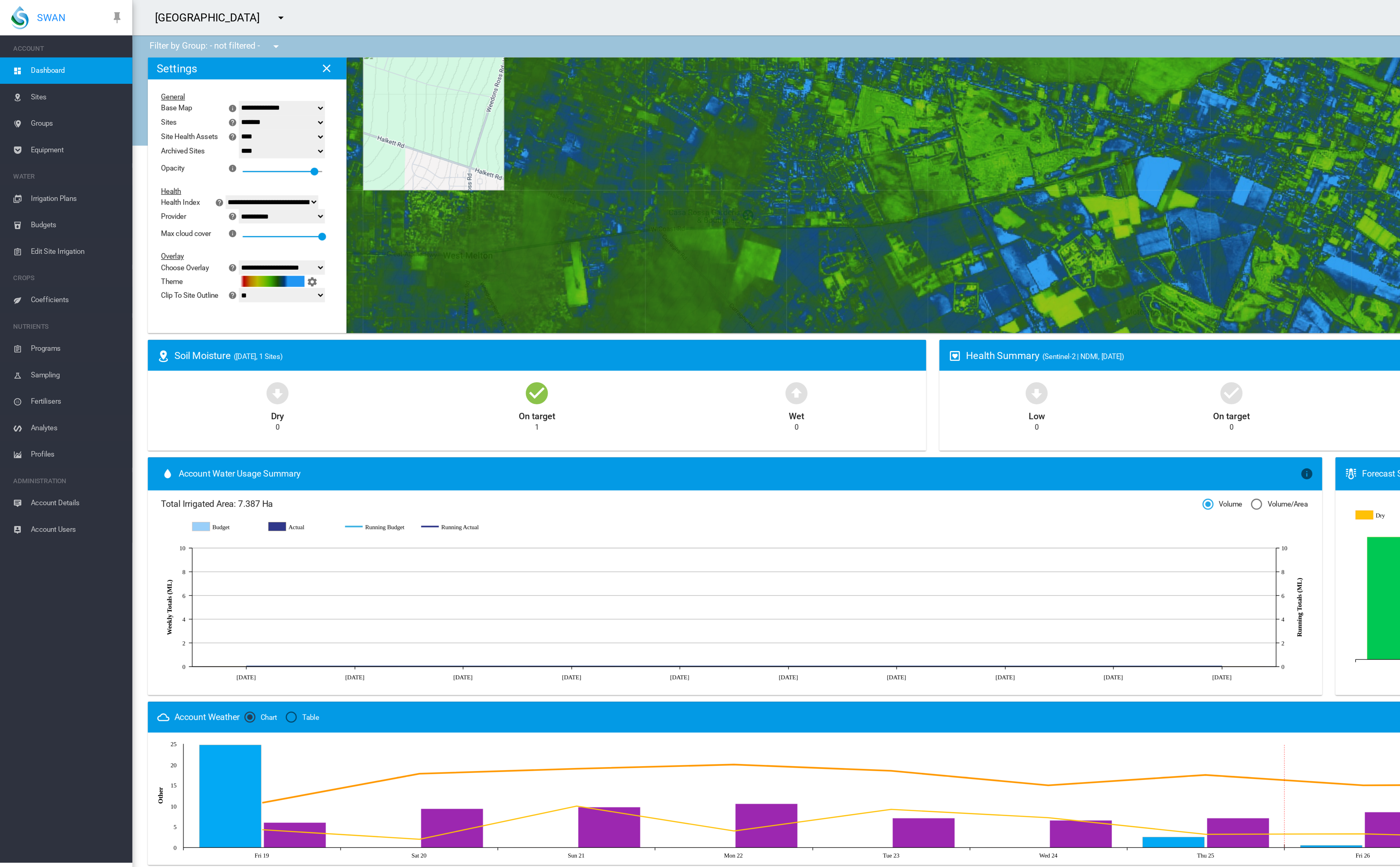
drag, startPoint x: 407, startPoint y: 140, endPoint x: 310, endPoint y: 164, distance: 99.9
click at [310, 164] on div at bounding box center [736, 108] width 1309 height 153
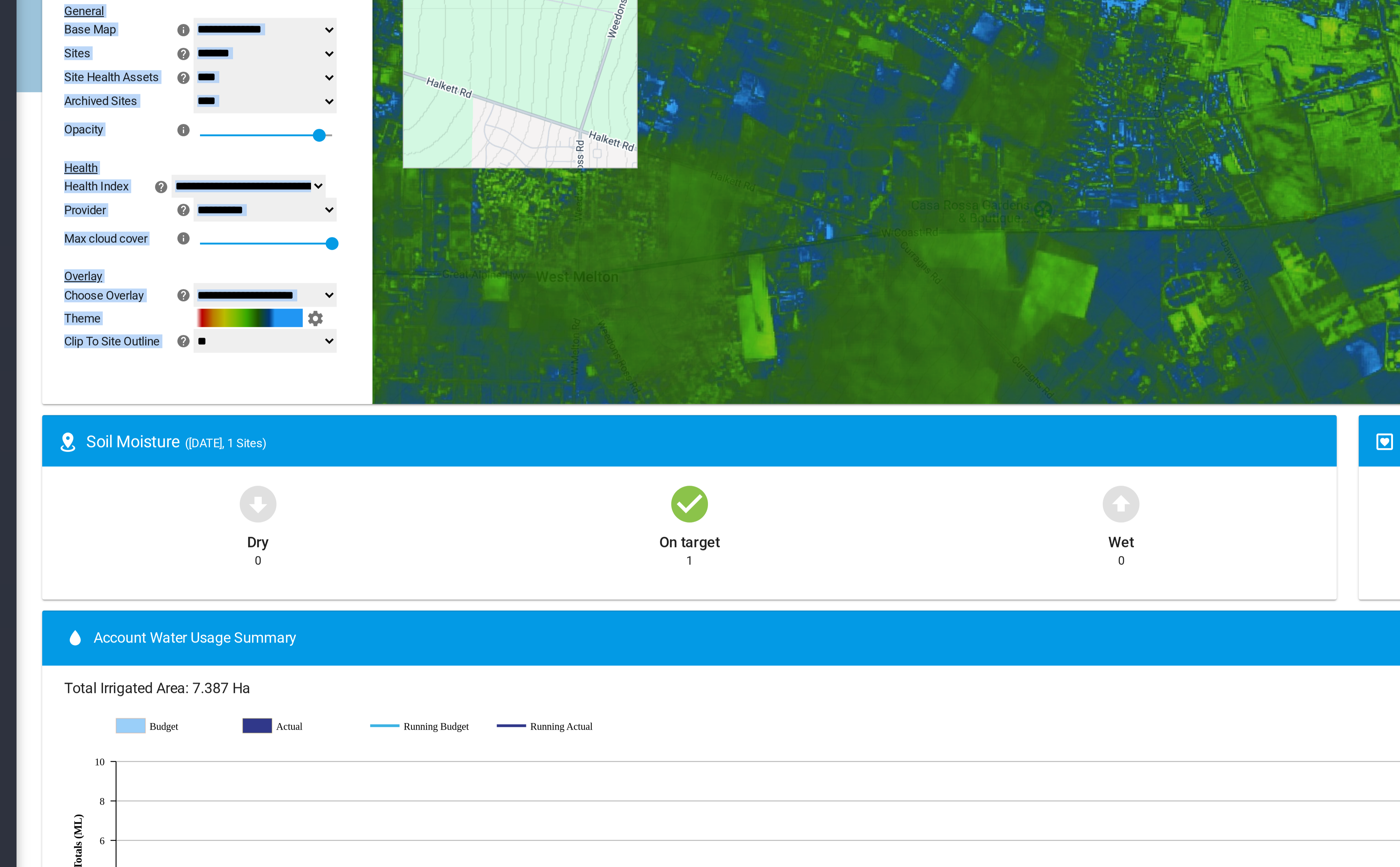
drag, startPoint x: 128, startPoint y: 186, endPoint x: 154, endPoint y: 184, distance: 26.1
click at [154, 184] on ms-widget "← Move left → Move right ↑ Move up ↓ Move down + Zoom in - Zoom out Home Jump l…" at bounding box center [736, 110] width 1317 height 157
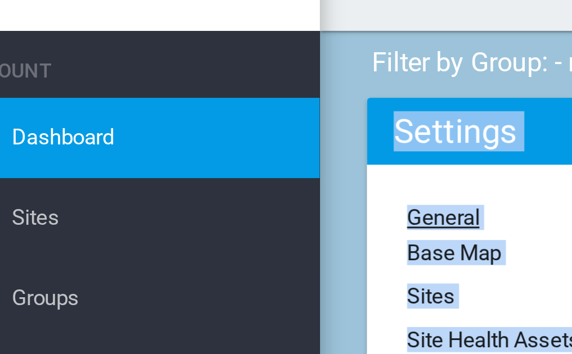
click at [41, 98] on span "Sites" at bounding box center [79, 99] width 95 height 27
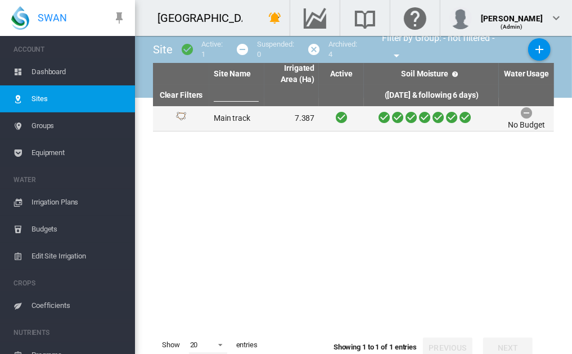
click at [229, 121] on td "Main track" at bounding box center [236, 118] width 55 height 25
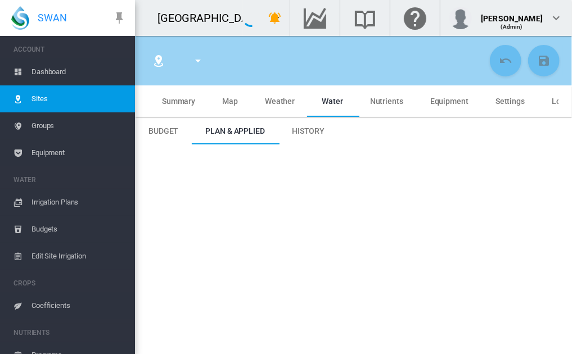
type input "*****"
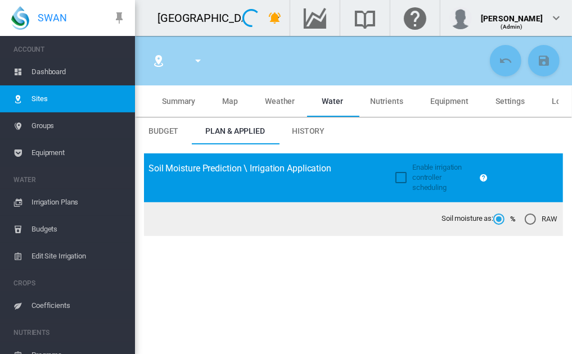
type input "**********"
type input "*********"
type input "**"
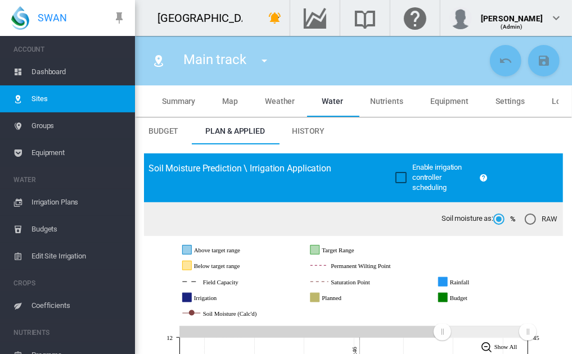
click at [281, 100] on span "Weather" at bounding box center [280, 101] width 30 height 9
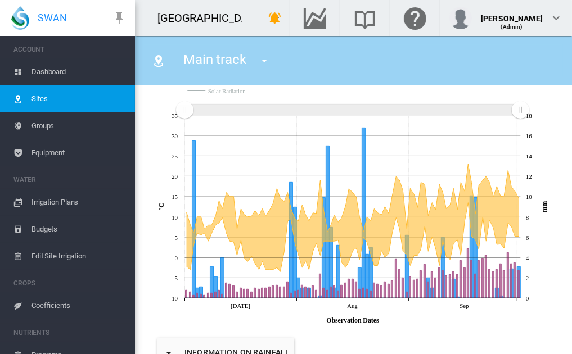
scroll to position [133, 0]
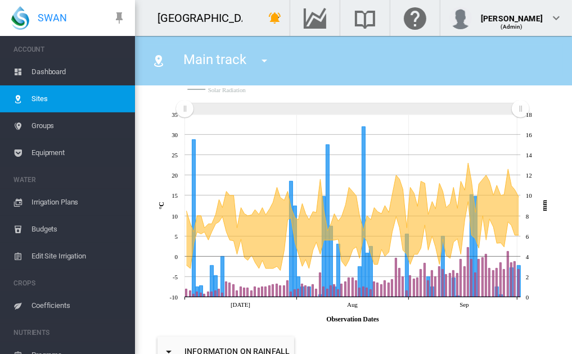
drag, startPoint x: 521, startPoint y: 292, endPoint x: 460, endPoint y: 312, distance: 64.6
click at [460, 312] on icon at bounding box center [354, 215] width 410 height 228
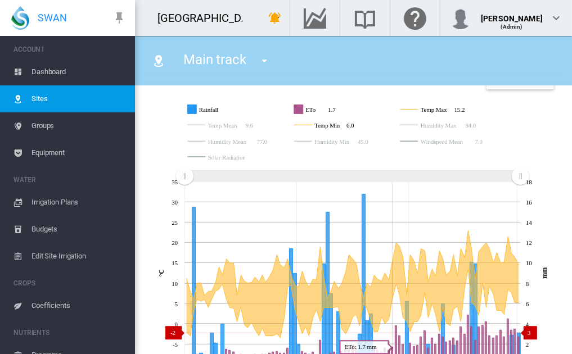
scroll to position [60, 0]
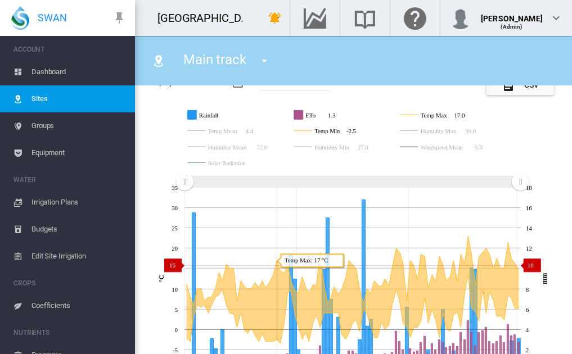
click at [278, 266] on icon at bounding box center [353, 289] width 333 height 107
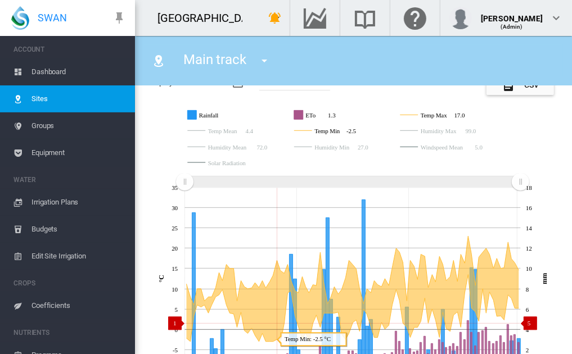
scroll to position [80, 0]
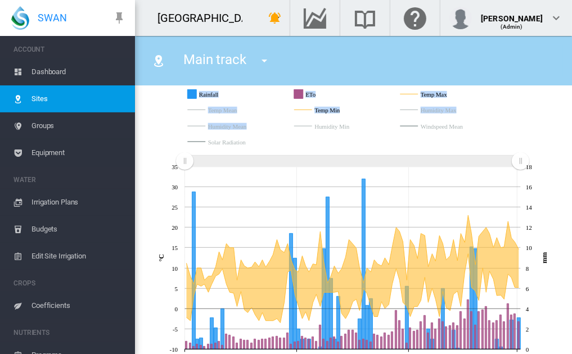
click at [238, 129] on g "Rainfall ETo Temp Max Temp Mean Temp Min Humidity Max Humidity Mean Humidity Mi…" at bounding box center [353, 118] width 336 height 69
click at [225, 126] on rect "Humidity Mean" at bounding box center [245, 127] width 80 height 10
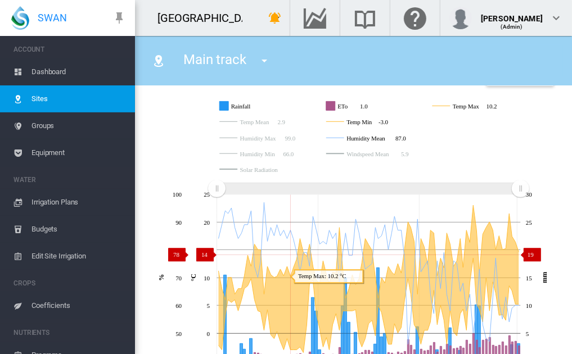
scroll to position [0, 0]
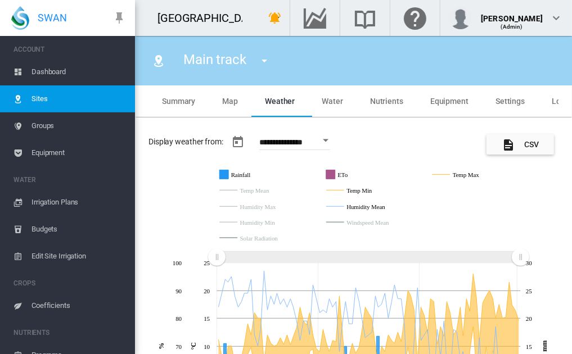
click at [330, 100] on span "Water" at bounding box center [332, 101] width 21 height 9
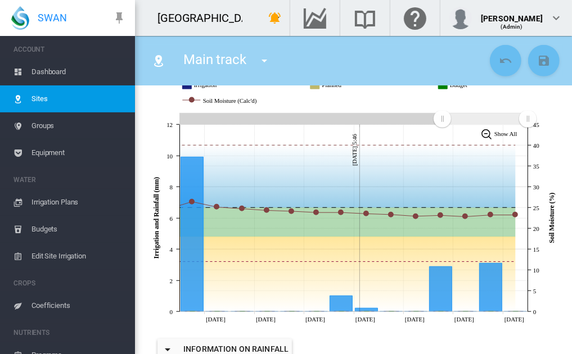
scroll to position [214, 0]
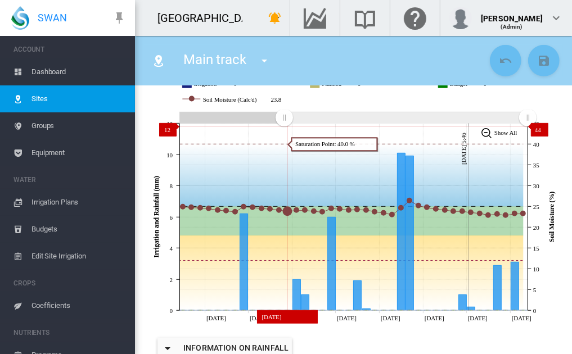
drag, startPoint x: 442, startPoint y: 115, endPoint x: 284, endPoint y: 127, distance: 158.0
click at [284, 127] on g "Zoom chart using cursor arrows" at bounding box center [285, 118] width 20 height 20
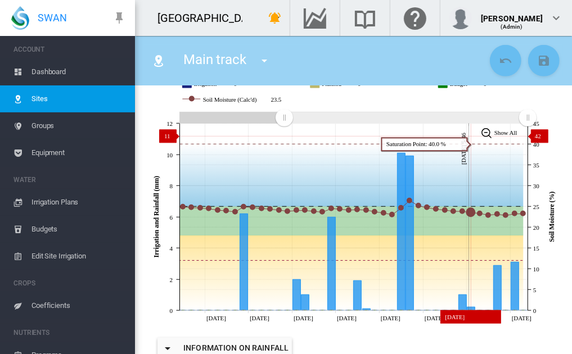
click at [467, 136] on icon at bounding box center [354, 217] width 348 height 187
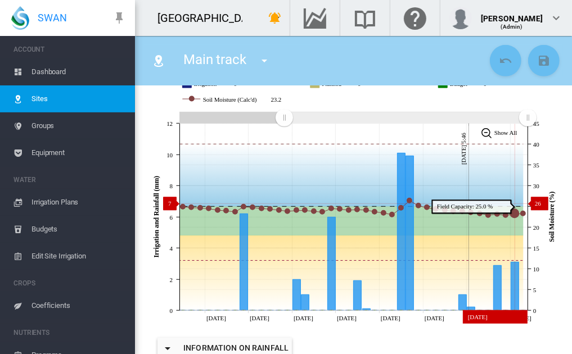
click at [513, 204] on icon at bounding box center [348, 176] width 349 height 62
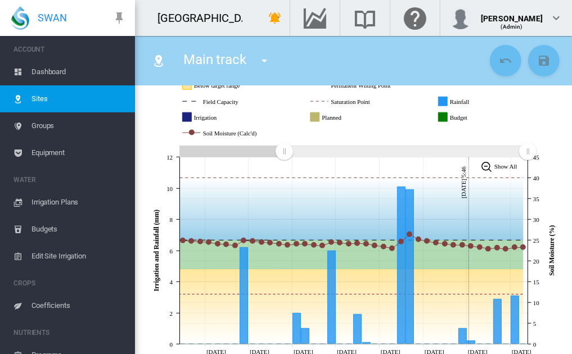
scroll to position [180, 0]
click at [270, 21] on md-icon "icon-menu-down" at bounding box center [277, 18] width 14 height 14
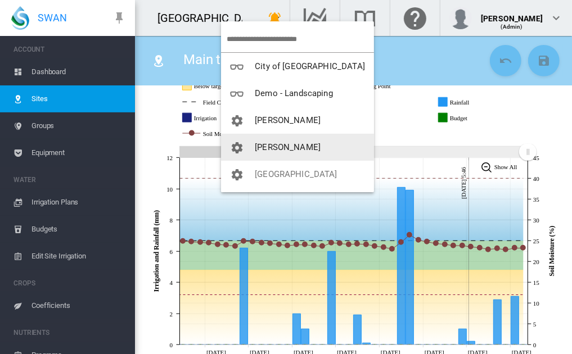
click at [273, 144] on span "[PERSON_NAME]" at bounding box center [288, 147] width 66 height 10
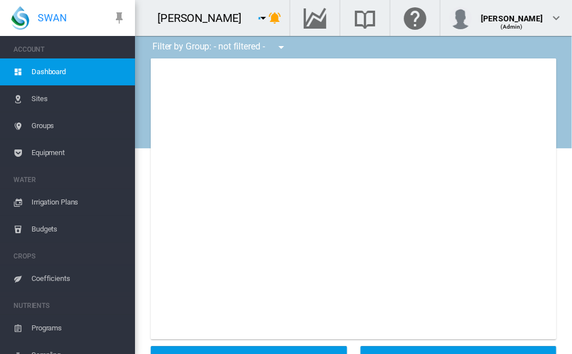
type input "**********"
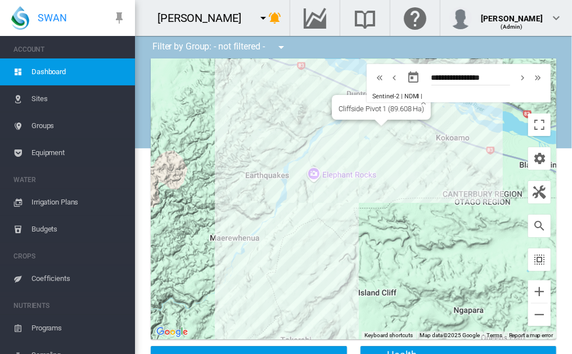
click at [376, 124] on div at bounding box center [381, 123] width 14 height 7
click at [371, 123] on div at bounding box center [354, 199] width 406 height 281
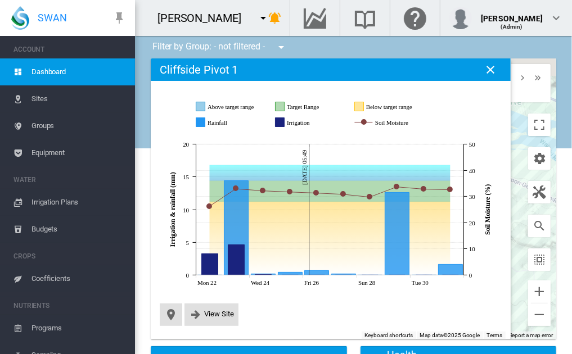
click at [371, 123] on icon at bounding box center [330, 114] width 268 height 37
click at [490, 62] on button "Close" at bounding box center [490, 70] width 23 height 23
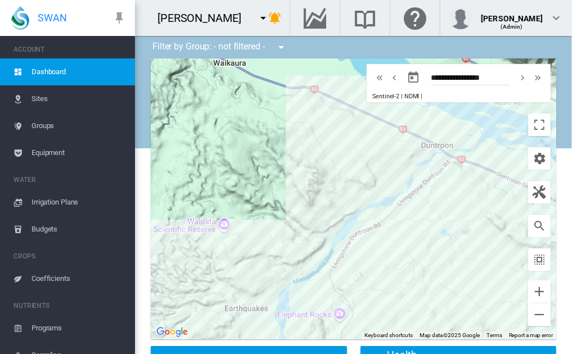
click at [40, 99] on span "Sites" at bounding box center [79, 99] width 95 height 27
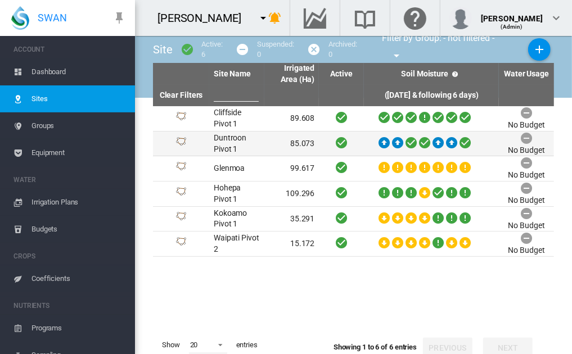
click at [228, 138] on td "Duntroon Pivot 1" at bounding box center [236, 144] width 55 height 25
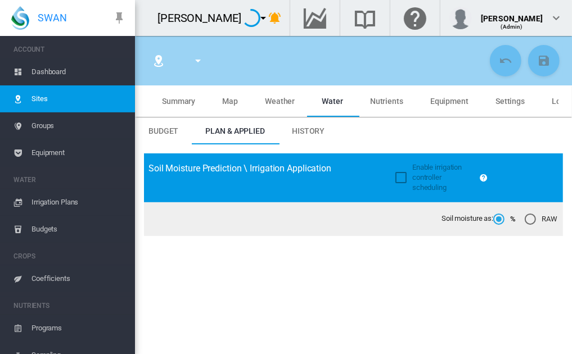
type input "******"
type input "**********"
type input "*********"
type input "***"
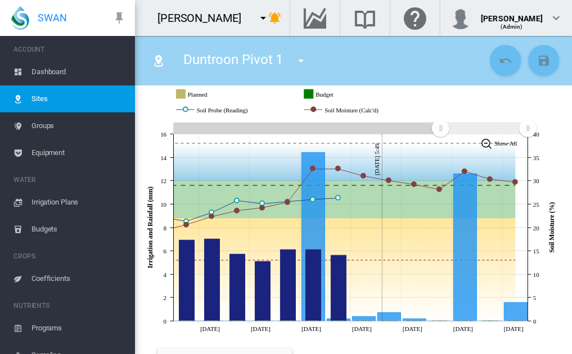
scroll to position [211, 0]
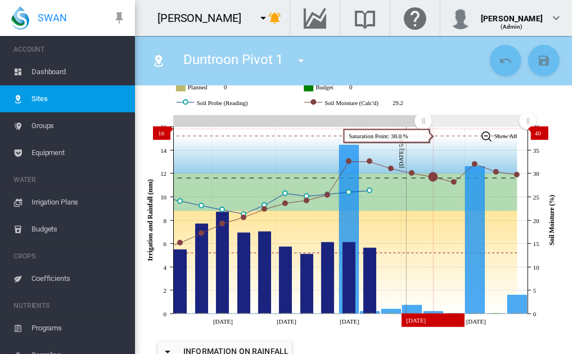
drag, startPoint x: 440, startPoint y: 117, endPoint x: 423, endPoint y: 129, distance: 20.6
click at [423, 129] on g "Zoom chart using cursor arrows" at bounding box center [424, 121] width 20 height 20
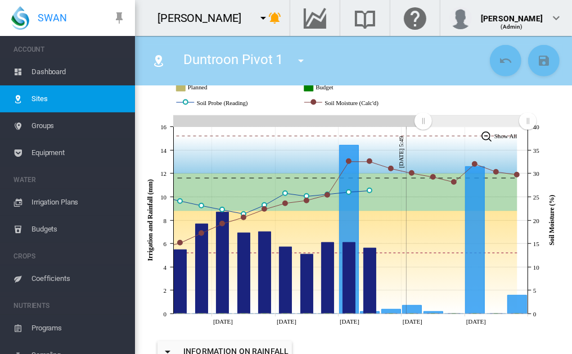
click at [225, 4] on div "[PERSON_NAME]" at bounding box center [188, 18] width 107 height 28
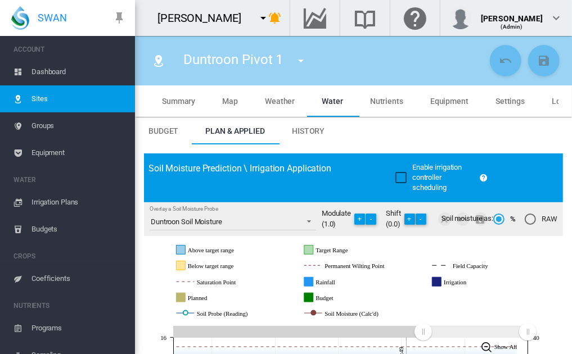
scroll to position [211, 0]
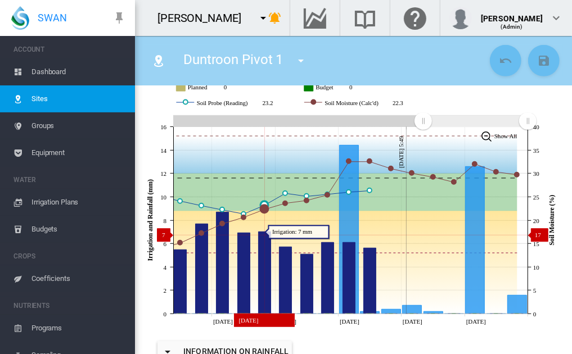
click at [263, 236] on icon "Irrigation Fri 19 Sep, 2025 7" at bounding box center [265, 273] width 12 height 82
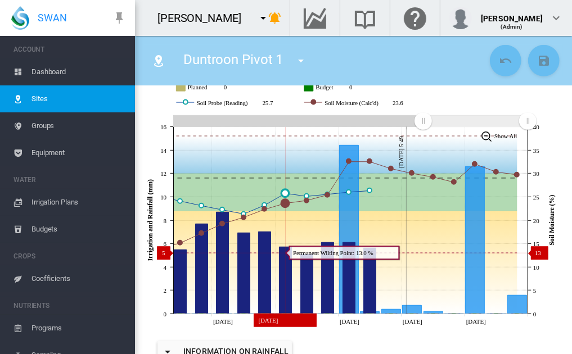
click at [289, 253] on icon "Irrigation Sat 20 Sep, 2025 5.7" at bounding box center [286, 281] width 12 height 67
click at [296, 255] on icon at bounding box center [339, 263] width 358 height 103
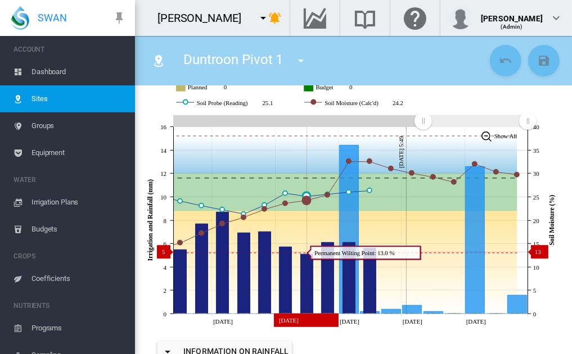
drag, startPoint x: 279, startPoint y: 239, endPoint x: 304, endPoint y: 252, distance: 28.2
click at [304, 252] on icon at bounding box center [339, 263] width 358 height 103
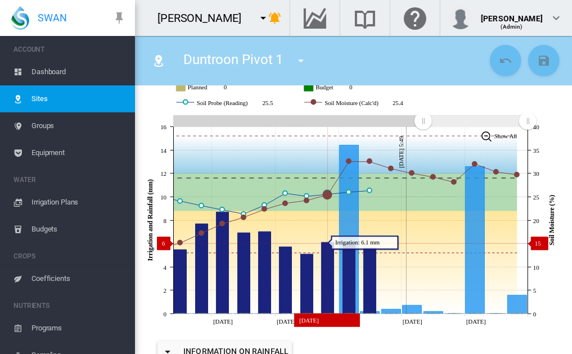
drag, startPoint x: 284, startPoint y: 246, endPoint x: 324, endPoint y: 244, distance: 40.1
click at [324, 244] on g at bounding box center [343, 225] width 367 height 178
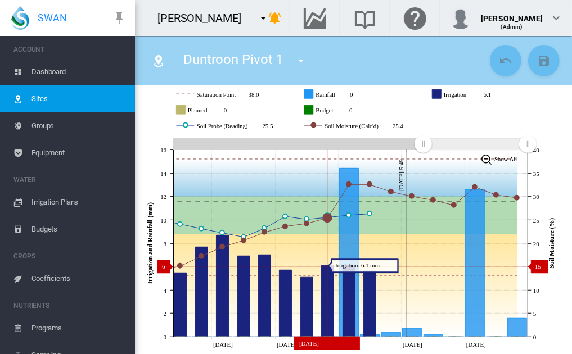
scroll to position [182, 0]
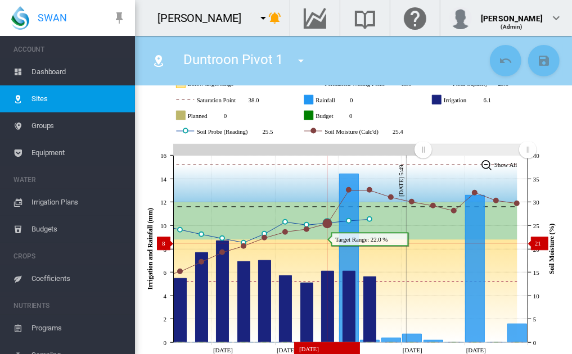
click at [324, 244] on icon at bounding box center [339, 291] width 358 height 103
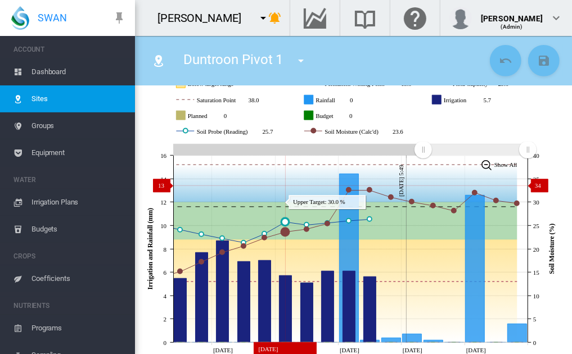
scroll to position [183, 0]
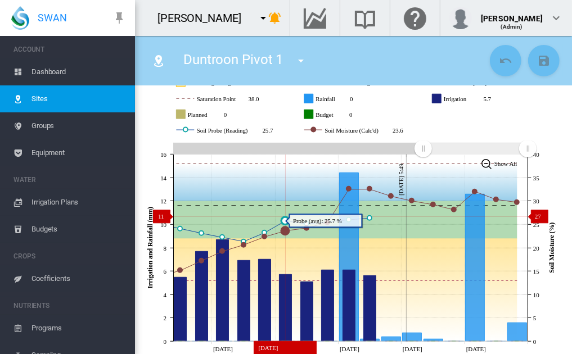
click at [282, 217] on circle "Soil Probe (Reading) Sat 20 Sep, 2025 25.73" at bounding box center [285, 221] width 8 height 8
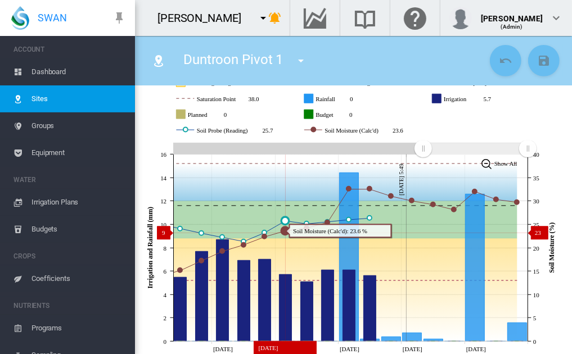
click at [284, 234] on circle "Soil Moisture (Calc'd) Sat 20 Sep, 2025 23.6" at bounding box center [285, 231] width 8 height 8
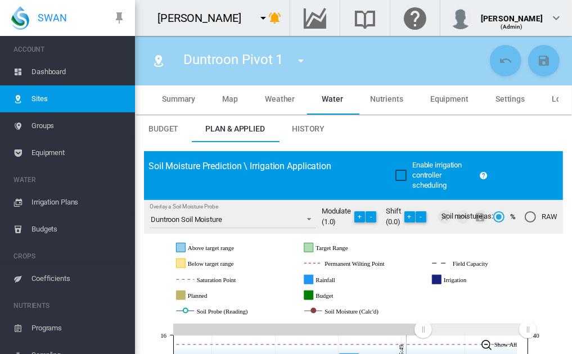
scroll to position [0, 0]
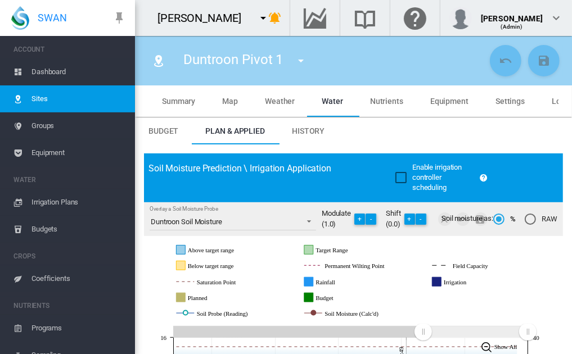
click at [502, 100] on span "Settings" at bounding box center [510, 101] width 29 height 9
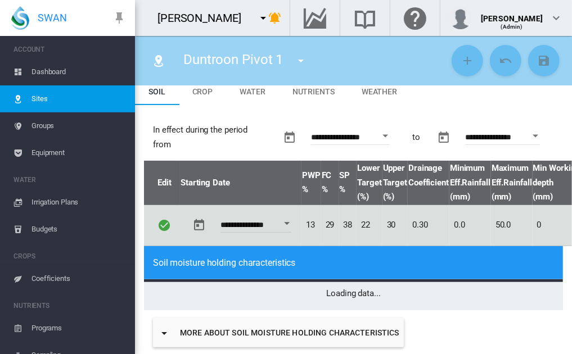
type input "*"
type input "**"
type input "******"
type input "***"
type input "******"
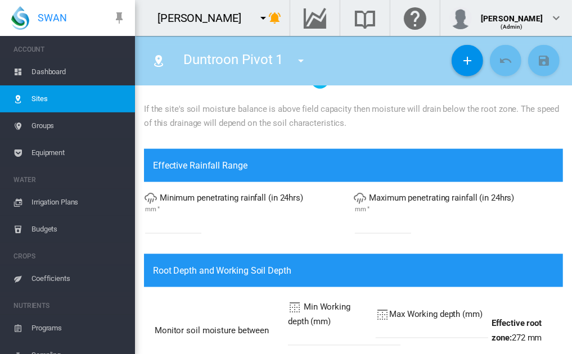
scroll to position [479, 0]
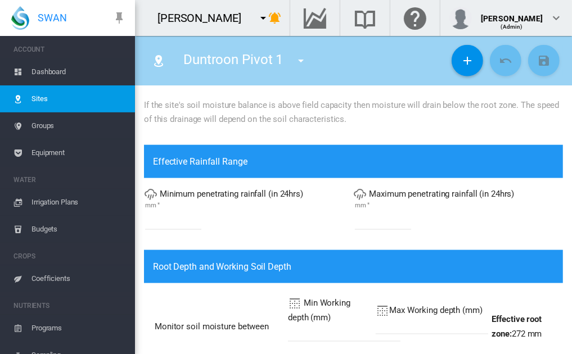
click at [288, 192] on span "Minimum penetrating rainfall (in 24hrs)" at bounding box center [231, 194] width 143 height 10
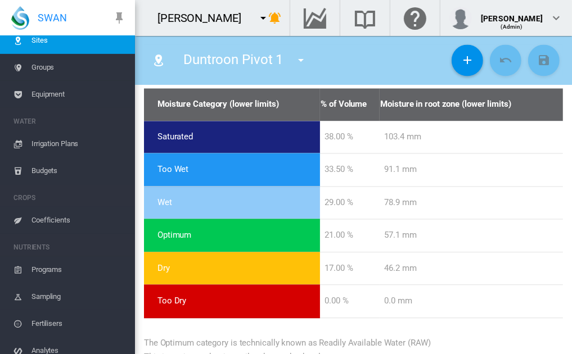
scroll to position [62, 0]
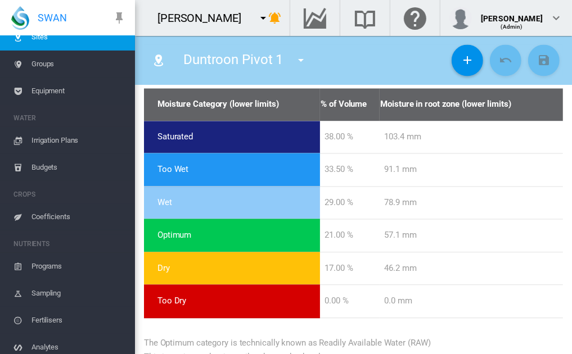
click at [45, 217] on span "Coefficients" at bounding box center [79, 217] width 95 height 27
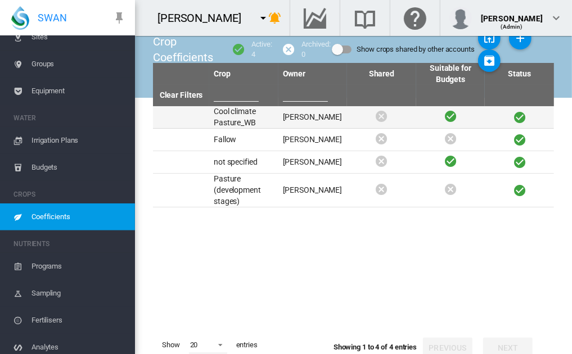
click at [228, 115] on td "Cool climate Pasture_WB" at bounding box center [243, 117] width 69 height 22
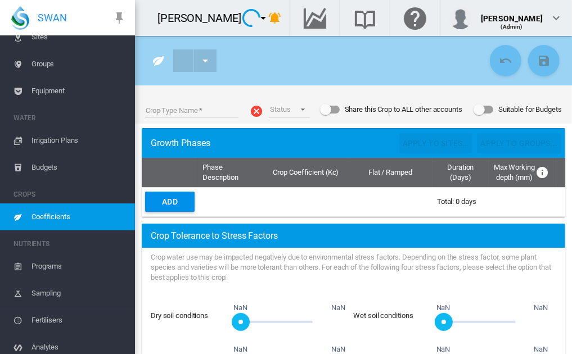
type input "**********"
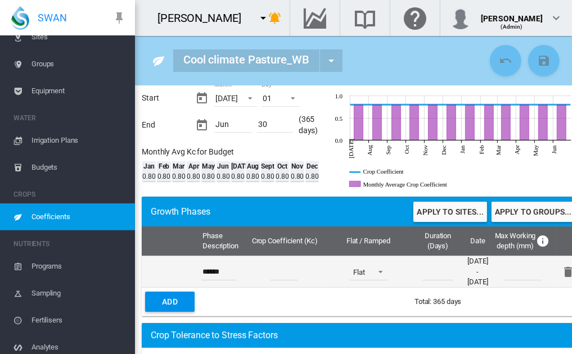
scroll to position [46, 0]
